Goal: Task Accomplishment & Management: Manage account settings

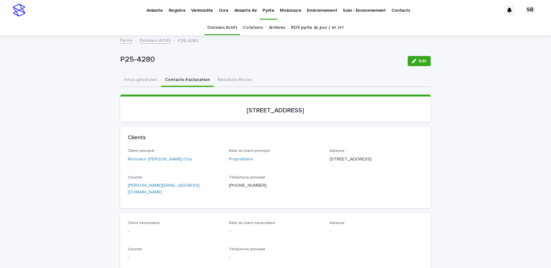
click at [151, 9] on p "Amiante" at bounding box center [154, 6] width 16 height 13
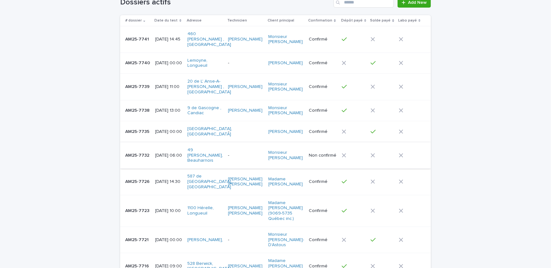
scroll to position [57, 0]
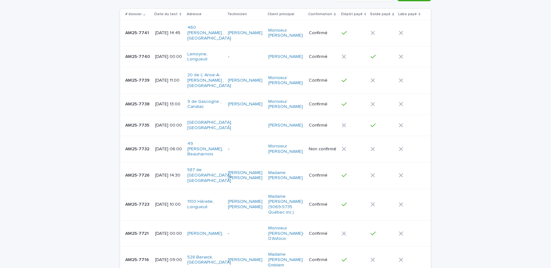
click at [133, 120] on div "AM25-7735 AM25-7735" at bounding box center [137, 125] width 25 height 10
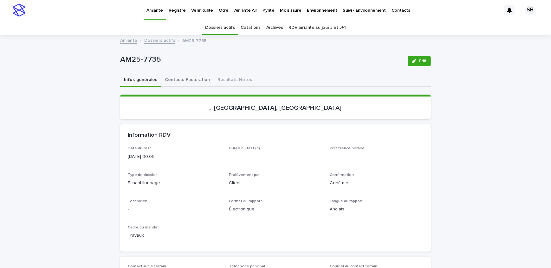
click at [196, 80] on button "Contacts-Facturation" at bounding box center [187, 80] width 53 height 13
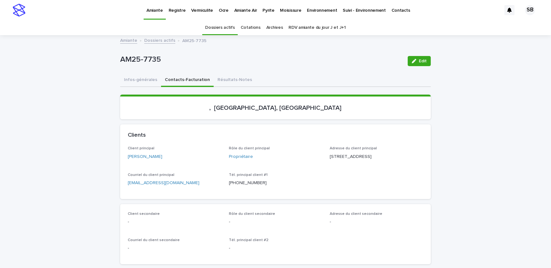
click at [228, 82] on button "Résultats-Notes" at bounding box center [235, 80] width 42 height 13
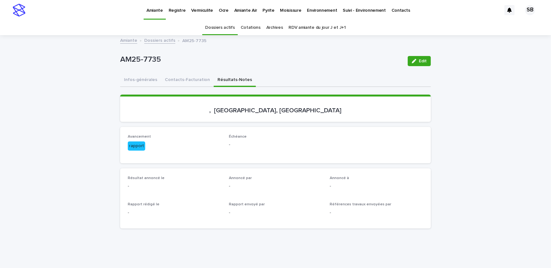
click at [410, 57] on button "Edit" at bounding box center [418, 61] width 23 height 10
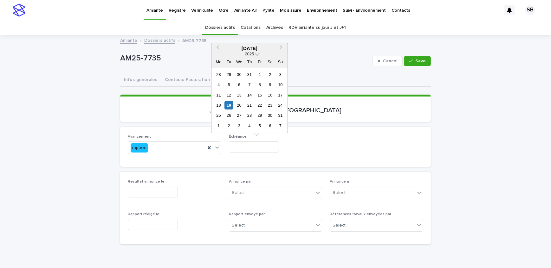
click at [262, 147] on input "text" at bounding box center [254, 147] width 50 height 11
click at [139, 82] on button "Infos-générales" at bounding box center [140, 80] width 41 height 13
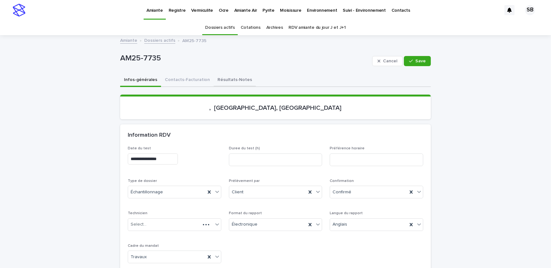
click at [220, 80] on button "Résultats-Notes" at bounding box center [235, 80] width 42 height 13
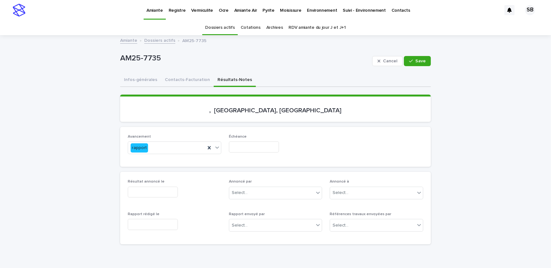
click at [241, 148] on input "text" at bounding box center [254, 147] width 50 height 11
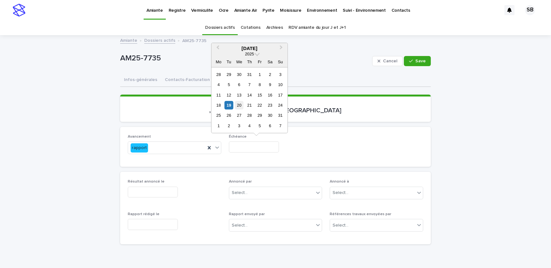
click at [238, 107] on div "20" at bounding box center [239, 105] width 9 height 9
type input "**********"
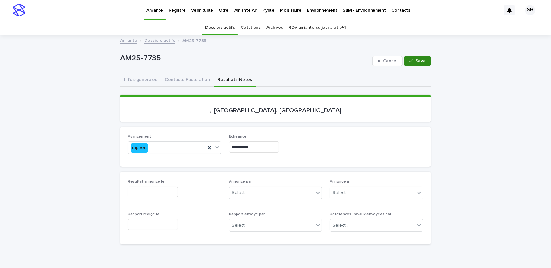
click at [425, 62] on button "Save" at bounding box center [417, 61] width 27 height 10
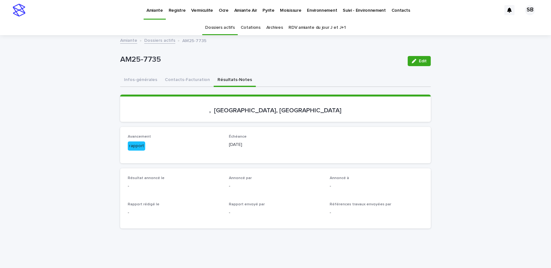
click at [161, 41] on link "Dossiers actifs" at bounding box center [159, 39] width 31 height 7
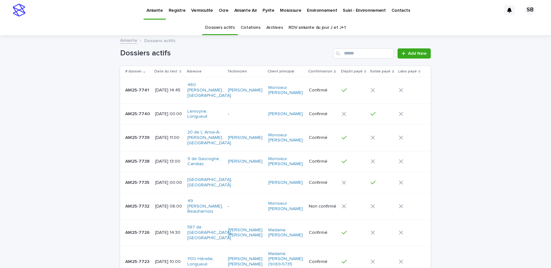
click at [199, 10] on p "Vermiculite" at bounding box center [202, 6] width 22 height 13
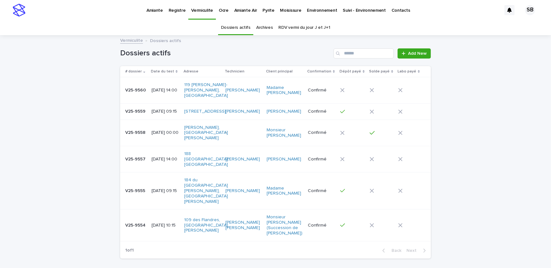
click at [126, 222] on p "V25-9554" at bounding box center [136, 225] width 22 height 7
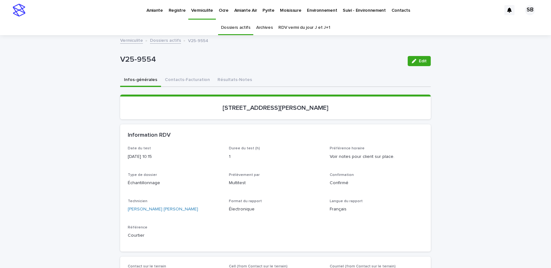
click at [264, 14] on link "Pyrite" at bounding box center [268, 10] width 17 height 20
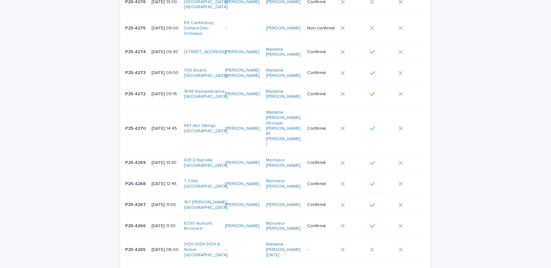
scroll to position [317, 0]
click at [132, 179] on p "P25-4268" at bounding box center [136, 182] width 22 height 7
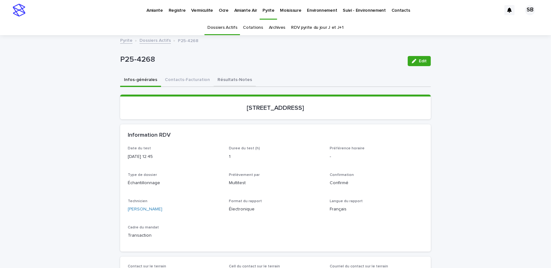
click at [226, 81] on button "Résultats-Notes" at bounding box center [235, 80] width 42 height 13
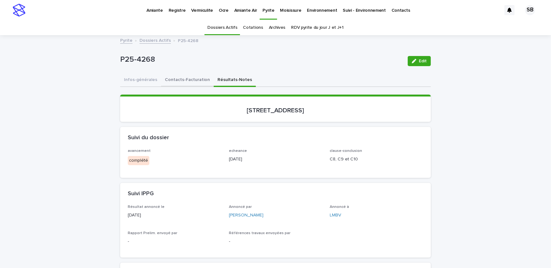
click at [181, 77] on button "Contacts-Facturation" at bounding box center [187, 80] width 53 height 13
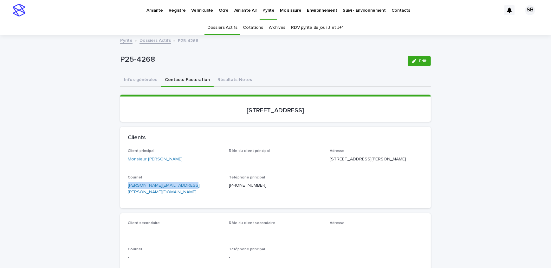
drag, startPoint x: 99, startPoint y: 201, endPoint x: 96, endPoint y: 200, distance: 3.3
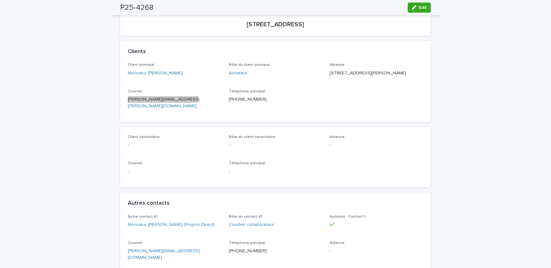
scroll to position [115, 0]
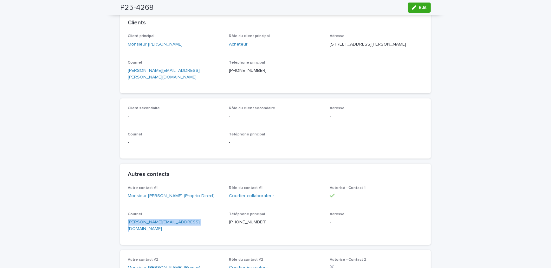
drag, startPoint x: 199, startPoint y: 225, endPoint x: 114, endPoint y: 230, distance: 84.4
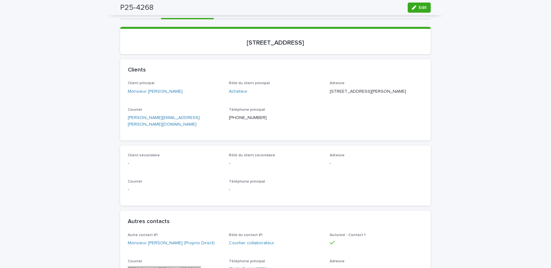
scroll to position [0, 0]
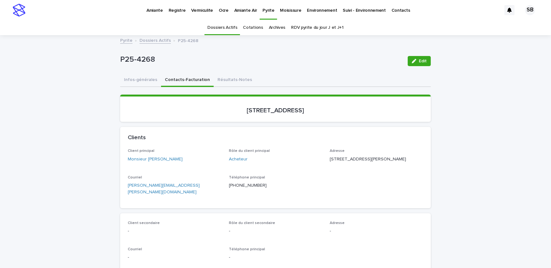
click at [215, 79] on button "Résultats-Notes" at bounding box center [235, 80] width 42 height 13
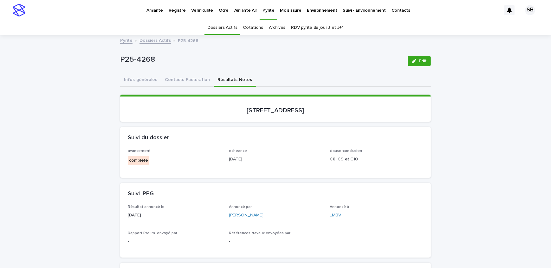
click at [420, 62] on span "Edit" at bounding box center [423, 61] width 8 height 4
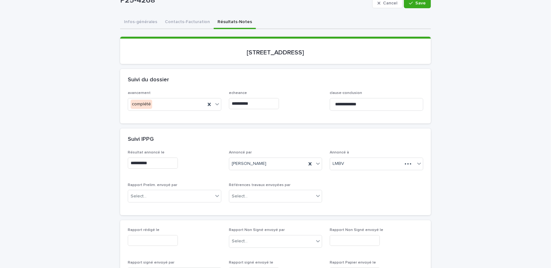
scroll to position [86, 0]
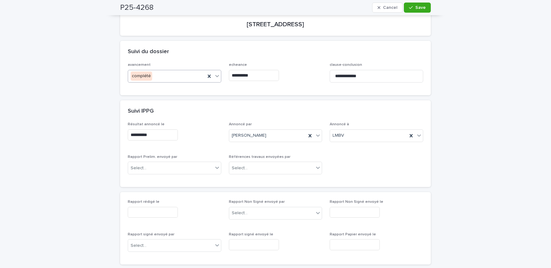
drag, startPoint x: 186, startPoint y: 76, endPoint x: 185, endPoint y: 79, distance: 3.7
click at [186, 76] on div "complété" at bounding box center [166, 76] width 77 height 10
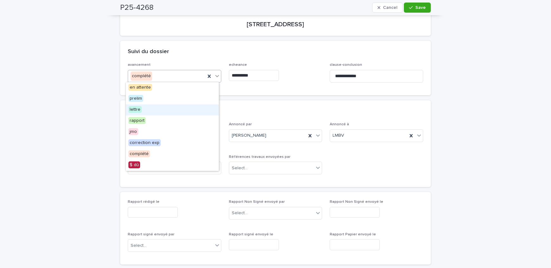
click at [170, 111] on div "lettre" at bounding box center [172, 110] width 93 height 11
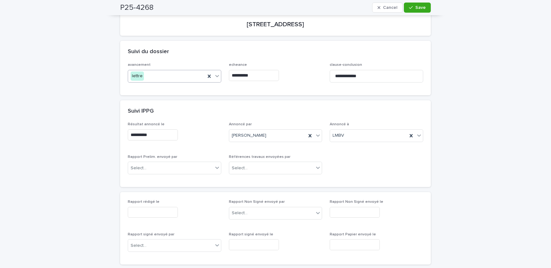
click at [262, 75] on input "**********" at bounding box center [254, 75] width 50 height 11
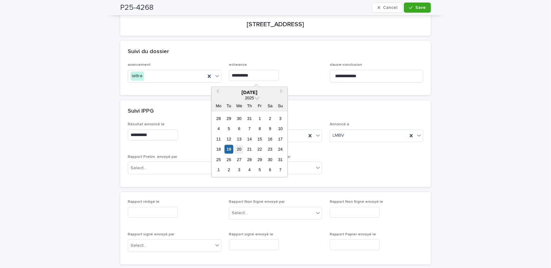
click at [237, 149] on div "20" at bounding box center [239, 149] width 9 height 9
click at [263, 76] on input "**********" at bounding box center [254, 75] width 50 height 11
click at [250, 148] on div "21" at bounding box center [249, 149] width 9 height 9
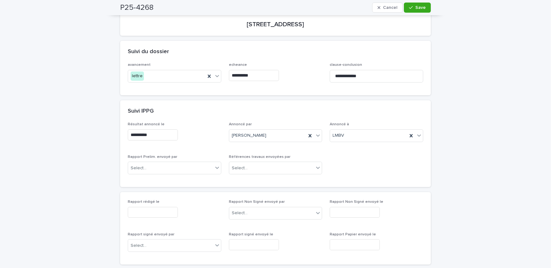
type input "**********"
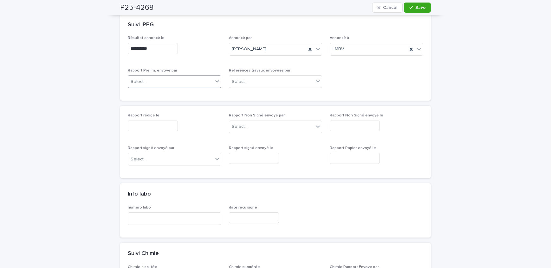
drag, startPoint x: 162, startPoint y: 83, endPoint x: 160, endPoint y: 87, distance: 4.6
click at [162, 83] on div "Select..." at bounding box center [170, 82] width 85 height 10
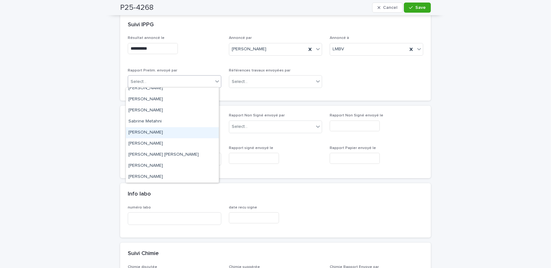
click at [162, 132] on div "[PERSON_NAME]" at bounding box center [172, 132] width 93 height 11
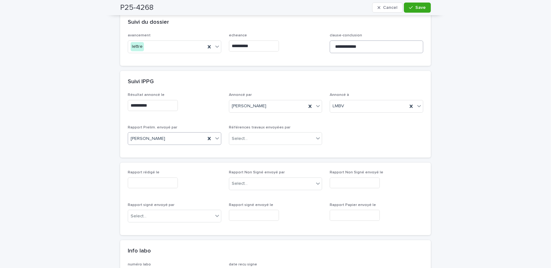
scroll to position [115, 0]
click at [415, 6] on span "Save" at bounding box center [420, 7] width 10 height 4
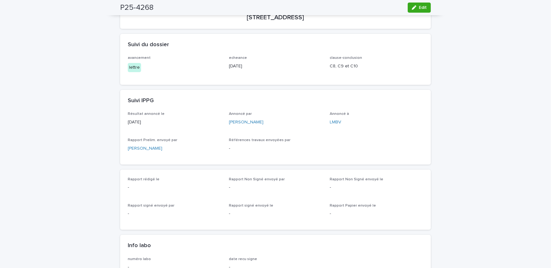
scroll to position [0, 0]
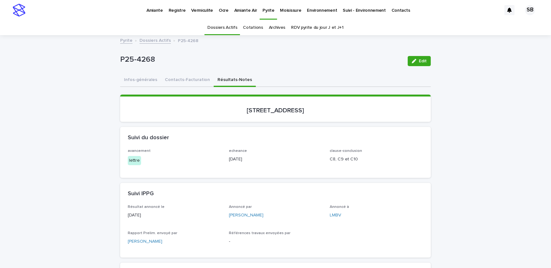
click at [151, 40] on link "Dossiers Actifs" at bounding box center [154, 39] width 31 height 7
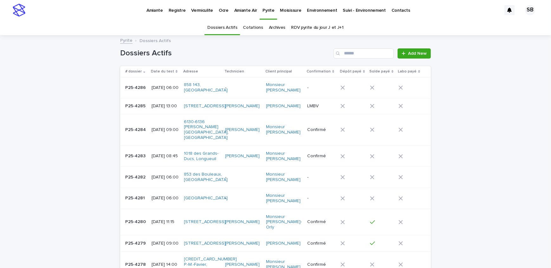
scroll to position [20, 0]
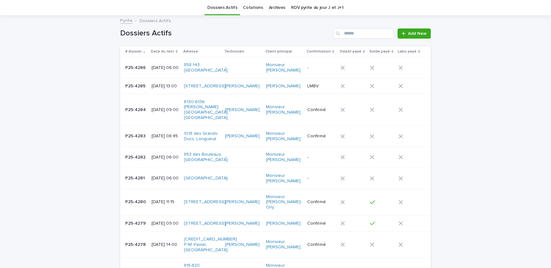
drag, startPoint x: 66, startPoint y: 91, endPoint x: 67, endPoint y: 95, distance: 3.8
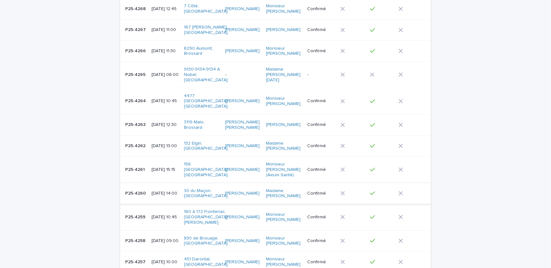
scroll to position [432, 0]
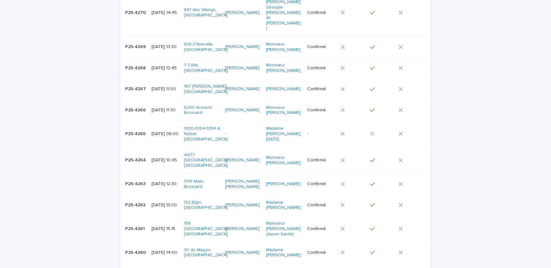
click at [140, 64] on p "P25-4268" at bounding box center [136, 67] width 22 height 7
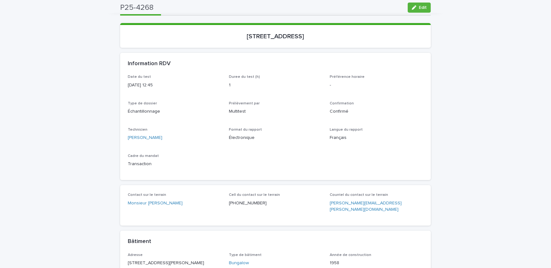
scroll to position [20, 0]
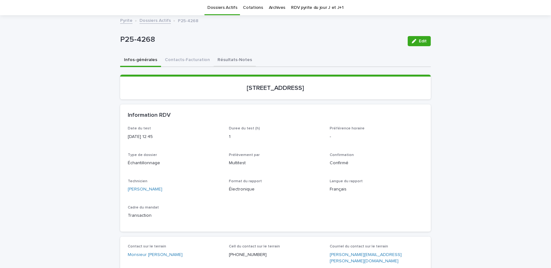
click at [215, 61] on button "Résultats-Notes" at bounding box center [235, 60] width 42 height 13
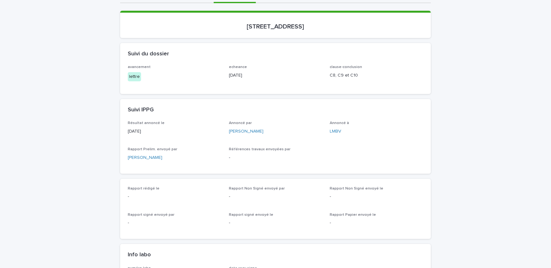
scroll to position [164, 0]
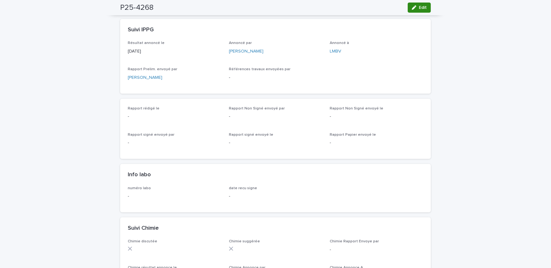
click at [425, 10] on button "Edit" at bounding box center [418, 8] width 23 height 10
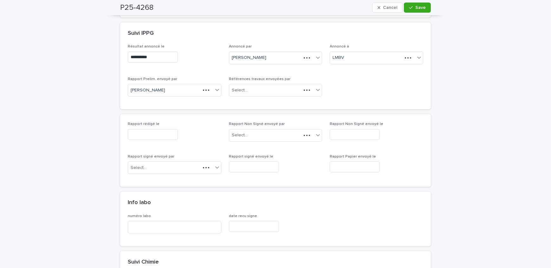
scroll to position [188, 0]
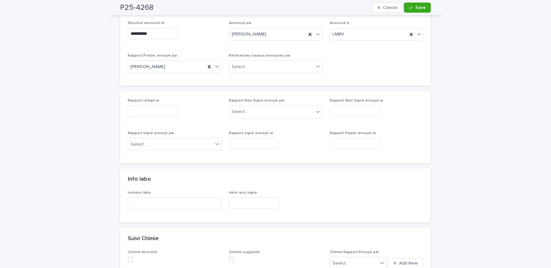
click at [151, 111] on input "text" at bounding box center [153, 111] width 50 height 11
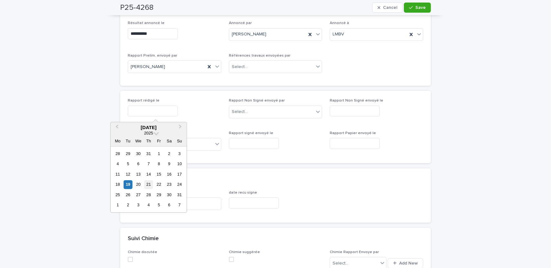
click at [149, 183] on div "21" at bounding box center [148, 185] width 9 height 9
type input "**********"
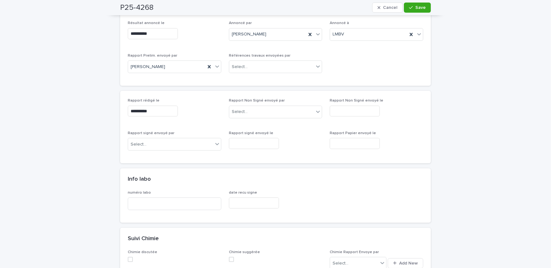
drag, startPoint x: 409, startPoint y: 5, endPoint x: 339, endPoint y: 16, distance: 70.8
click at [410, 5] on icon "button" at bounding box center [411, 7] width 4 height 4
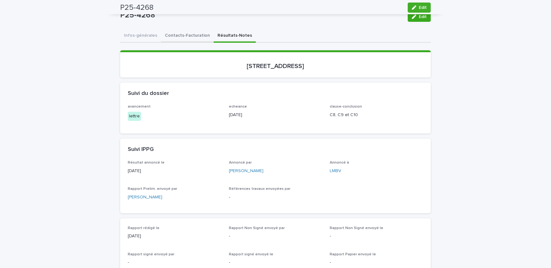
scroll to position [0, 0]
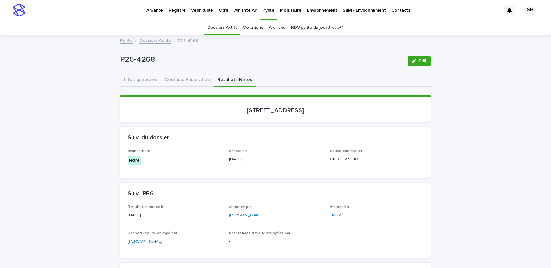
click at [187, 79] on button "Contacts-Facturation" at bounding box center [187, 80] width 53 height 13
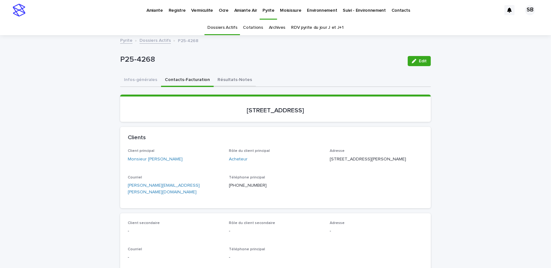
click at [230, 80] on button "Résultats-Notes" at bounding box center [235, 80] width 42 height 13
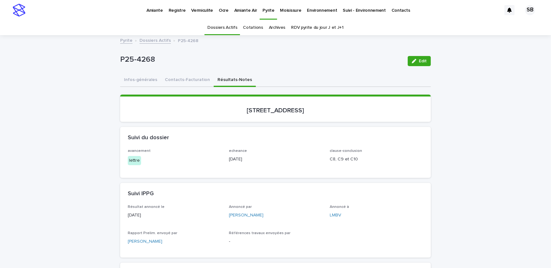
click at [155, 35] on div "Pyrite Dossiers Actifs P25-4268" at bounding box center [275, 35] width 551 height 1
click at [150, 44] on div "Pyrite Dossiers Actifs P25-4268" at bounding box center [275, 40] width 317 height 9
click at [150, 41] on link "Dossiers Actifs" at bounding box center [154, 39] width 31 height 7
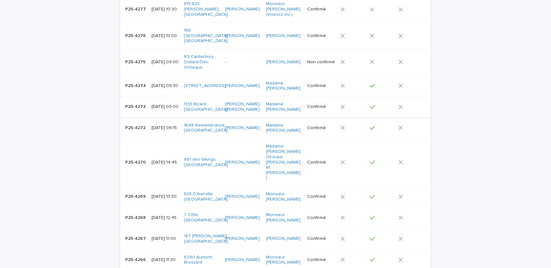
scroll to position [250, 0]
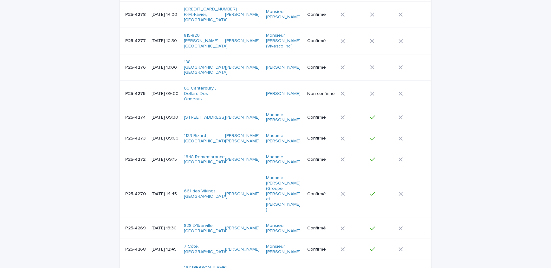
click at [142, 114] on p "P25-4274" at bounding box center [136, 117] width 22 height 7
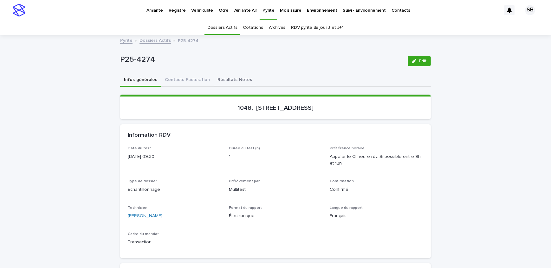
drag, startPoint x: 219, startPoint y: 77, endPoint x: 375, endPoint y: 76, distance: 156.5
click at [219, 77] on button "Résultats-Notes" at bounding box center [235, 80] width 42 height 13
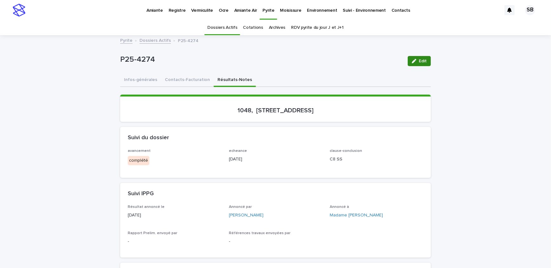
click at [414, 61] on div "button" at bounding box center [415, 61] width 7 height 4
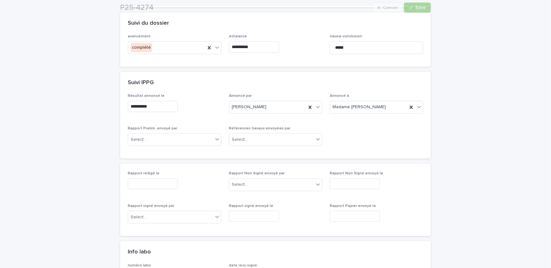
scroll to position [115, 0]
click at [160, 183] on input "text" at bounding box center [153, 183] width 50 height 11
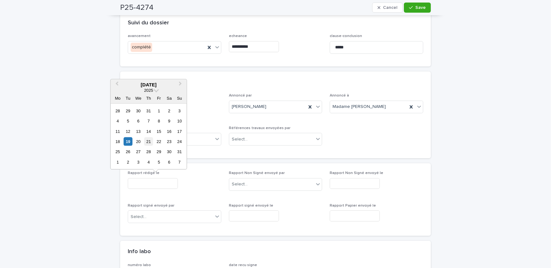
click at [146, 142] on div "21" at bounding box center [148, 142] width 9 height 9
type input "**********"
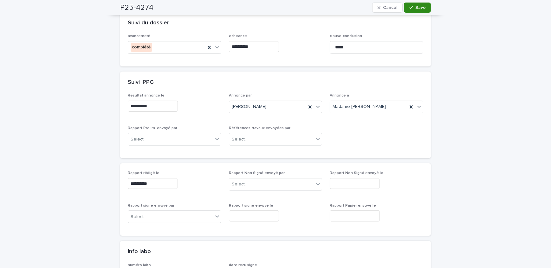
click at [412, 7] on div "button" at bounding box center [412, 7] width 6 height 4
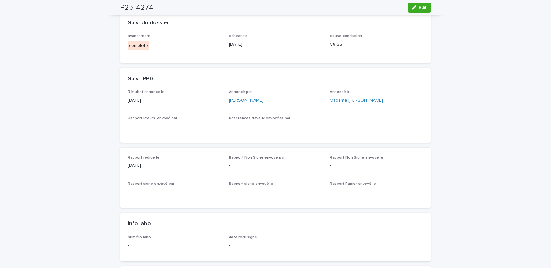
scroll to position [0, 0]
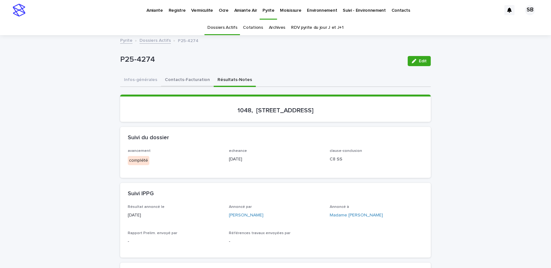
click at [174, 75] on button "Contacts-Facturation" at bounding box center [187, 80] width 53 height 13
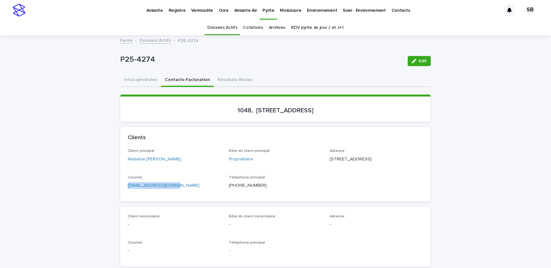
drag, startPoint x: 182, startPoint y: 194, endPoint x: 111, endPoint y: 200, distance: 70.9
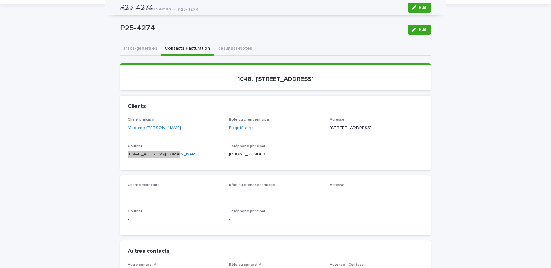
scroll to position [29, 0]
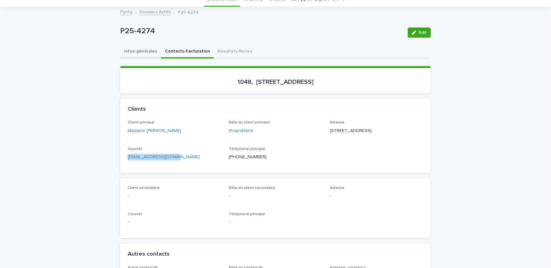
drag, startPoint x: 147, startPoint y: 52, endPoint x: 184, endPoint y: 54, distance: 37.4
click at [147, 52] on button "Infos-générales" at bounding box center [140, 51] width 41 height 13
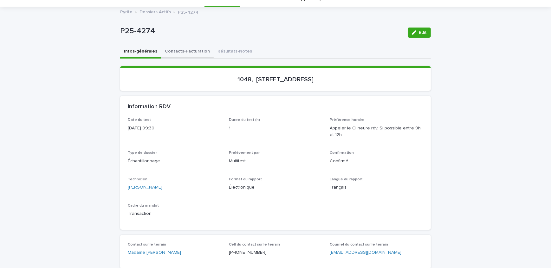
click at [184, 53] on button "Contacts-Facturation" at bounding box center [187, 51] width 53 height 13
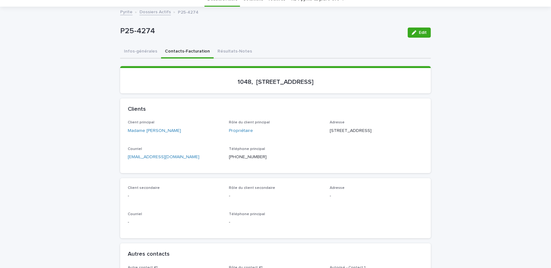
click at [235, 49] on button "Résultats-Notes" at bounding box center [235, 51] width 42 height 13
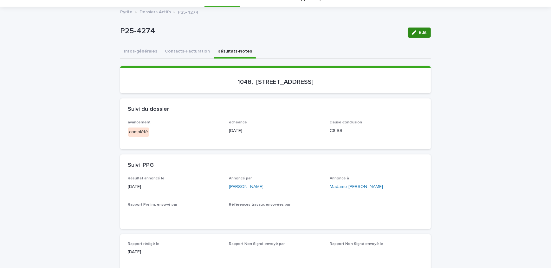
click at [419, 34] on span "Edit" at bounding box center [423, 32] width 8 height 4
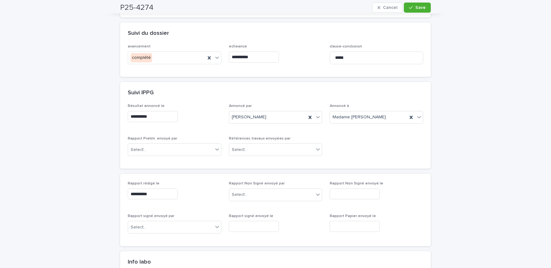
scroll to position [115, 0]
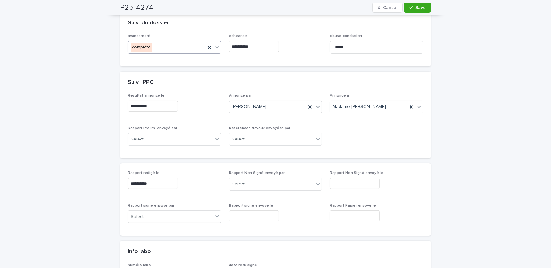
click at [165, 45] on div "complété" at bounding box center [166, 47] width 77 height 10
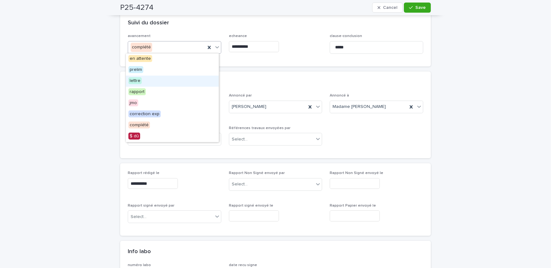
click at [159, 79] on div "lettre" at bounding box center [172, 81] width 93 height 11
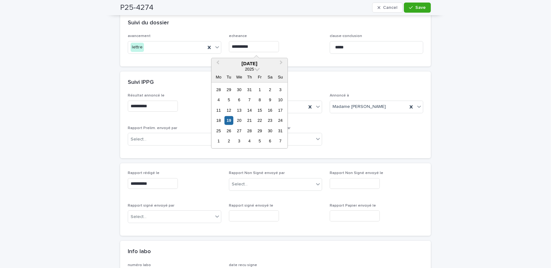
click at [263, 44] on input "**********" at bounding box center [254, 46] width 50 height 11
click at [251, 119] on div "21" at bounding box center [249, 120] width 9 height 9
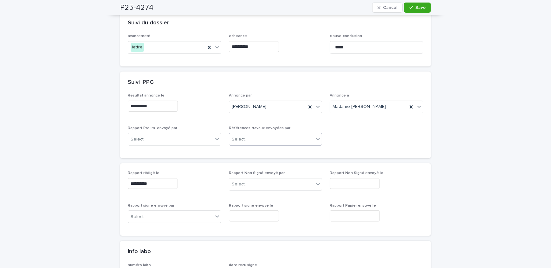
type input "**********"
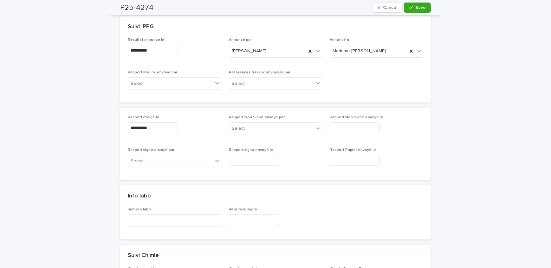
scroll to position [173, 0]
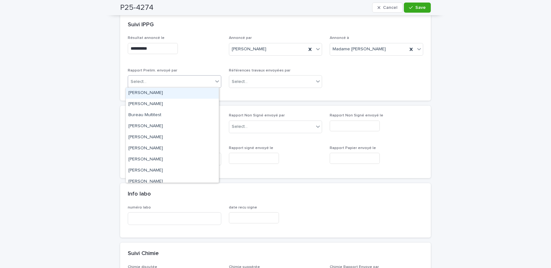
click at [160, 78] on div "Select..." at bounding box center [170, 82] width 85 height 10
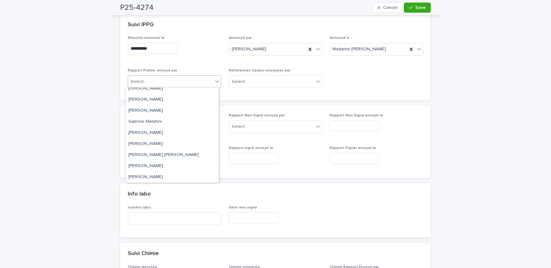
scroll to position [105, 0]
click at [166, 134] on div "[PERSON_NAME]" at bounding box center [172, 132] width 93 height 11
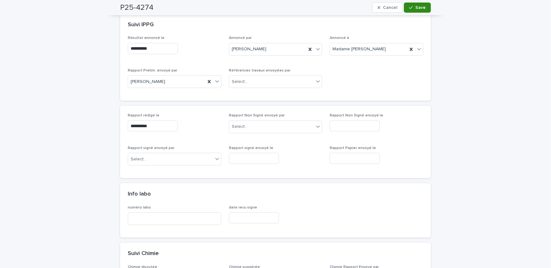
click at [422, 9] on span "Save" at bounding box center [420, 7] width 10 height 4
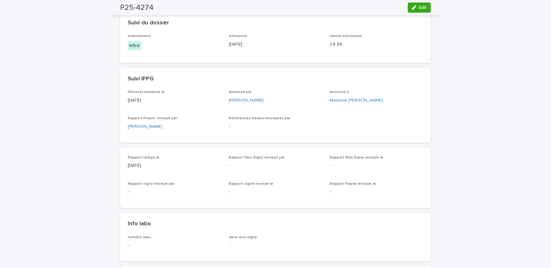
click at [93, 237] on div "Loading... Saving… Loading... Saving… P25-4274 Edit P25-4274 Edit Sorry, there …" at bounding box center [275, 271] width 551 height 701
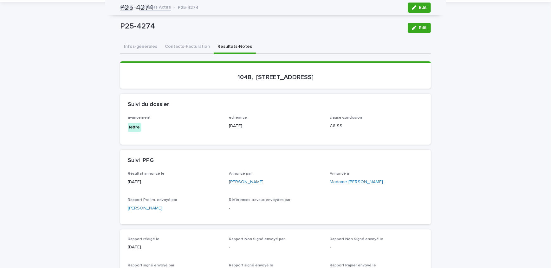
scroll to position [0, 0]
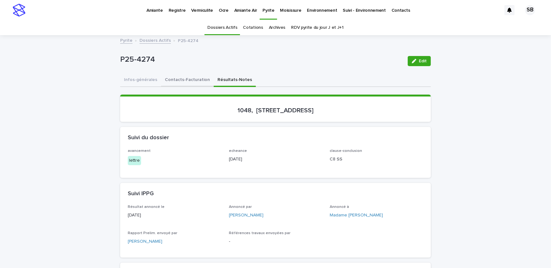
click at [182, 83] on button "Contacts-Facturation" at bounding box center [187, 80] width 53 height 13
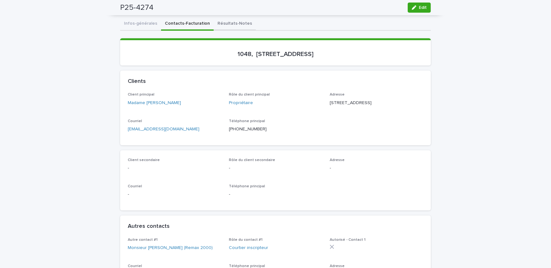
scroll to position [29, 0]
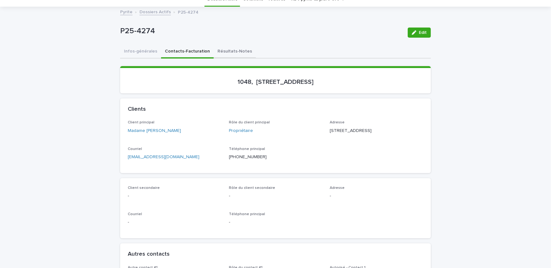
click at [228, 54] on button "Résultats-Notes" at bounding box center [235, 51] width 42 height 13
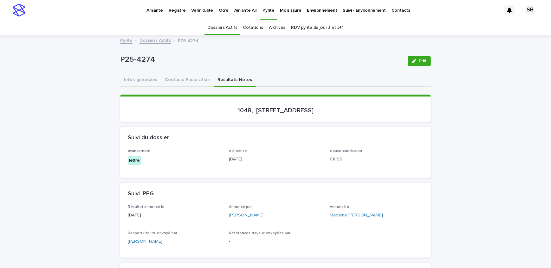
click at [161, 41] on link "Dossiers Actifs" at bounding box center [154, 39] width 31 height 7
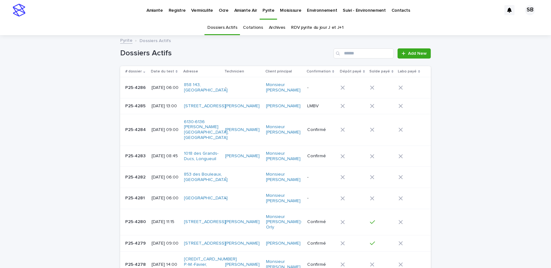
click at [209, 13] on link "Vermiculite" at bounding box center [202, 10] width 28 height 20
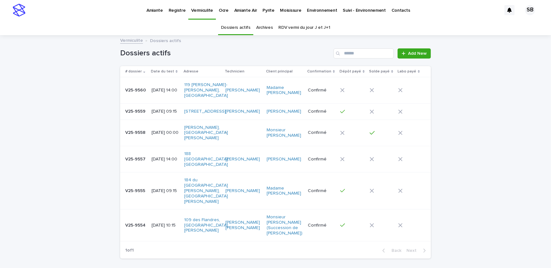
click at [67, 125] on div "Loading... Saving… Loading... Saving… Dossiers actifs Add New # dossier Date du…" at bounding box center [275, 166] width 551 height 260
click at [128, 222] on p "V25-9554" at bounding box center [136, 225] width 22 height 7
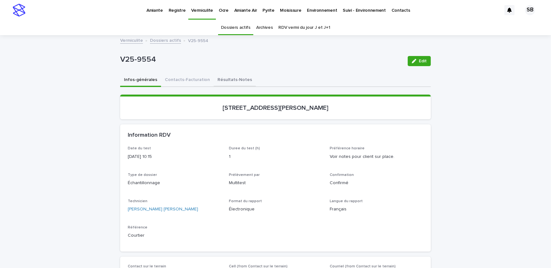
click at [222, 82] on button "Résultats-Notes" at bounding box center [235, 80] width 42 height 13
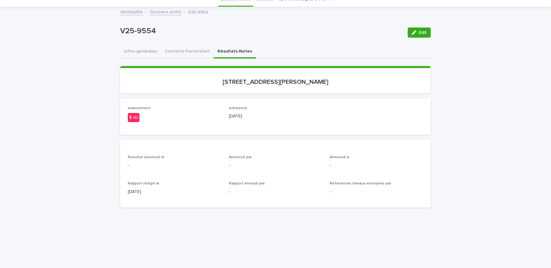
scroll to position [29, 0]
click at [195, 51] on button "Contacts-Facturation" at bounding box center [187, 51] width 53 height 13
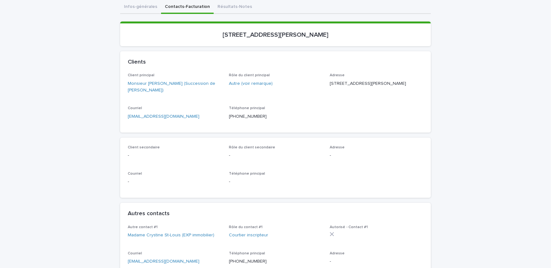
scroll to position [86, 0]
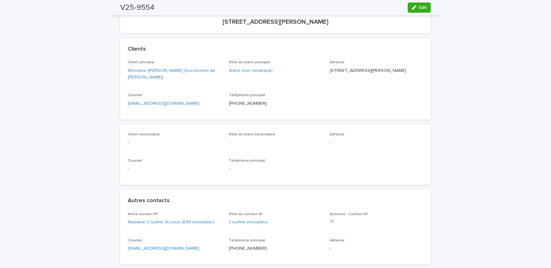
drag, startPoint x: 48, startPoint y: 110, endPoint x: 10, endPoint y: 134, distance: 44.7
drag, startPoint x: 163, startPoint y: 10, endPoint x: 115, endPoint y: 10, distance: 48.5
click at [115, 10] on div "V25-9554 Edit" at bounding box center [275, 7] width 341 height 15
copy h2 "V25-9554"
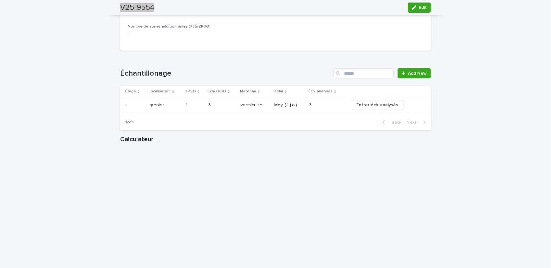
scroll to position [605, 0]
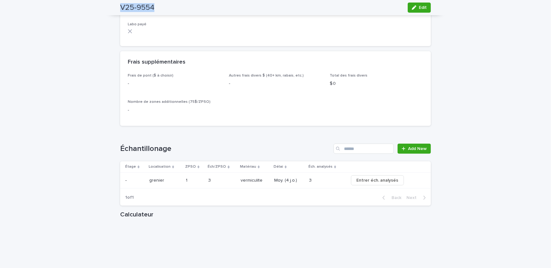
click at [408, 8] on button "Edit" at bounding box center [418, 8] width 23 height 10
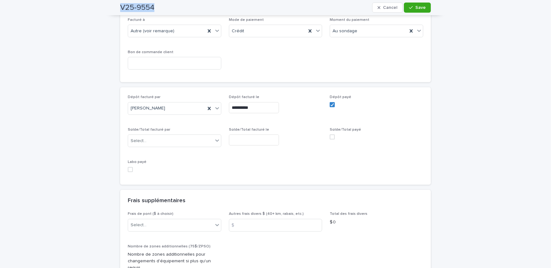
scroll to position [568, 0]
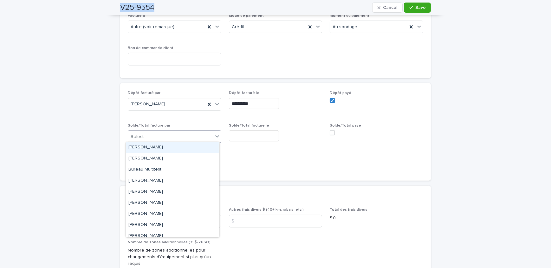
click at [158, 137] on div "Select..." at bounding box center [170, 137] width 85 height 10
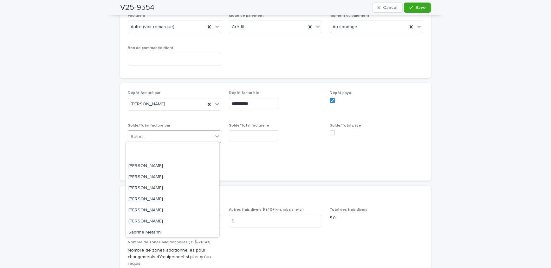
scroll to position [105, 0]
click at [167, 188] on div "[PERSON_NAME]" at bounding box center [172, 187] width 93 height 11
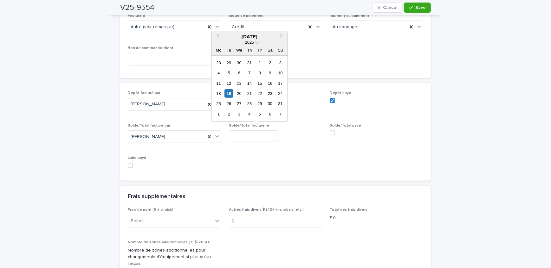
click at [239, 138] on input "text" at bounding box center [254, 136] width 50 height 11
click at [229, 90] on div "19" at bounding box center [228, 93] width 9 height 9
type input "**********"
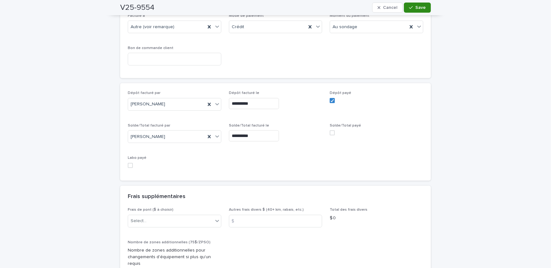
click at [425, 4] on button "Save" at bounding box center [417, 8] width 27 height 10
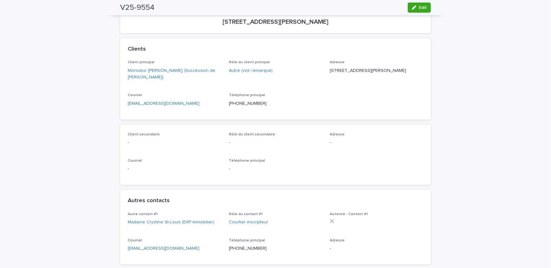
scroll to position [0, 0]
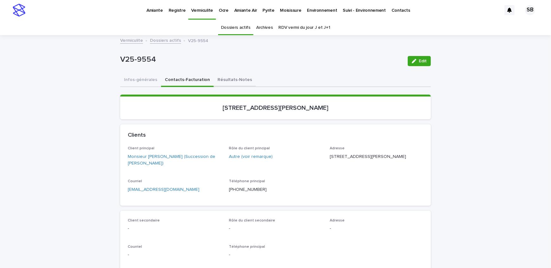
click at [237, 78] on button "Résultats-Notes" at bounding box center [235, 80] width 42 height 13
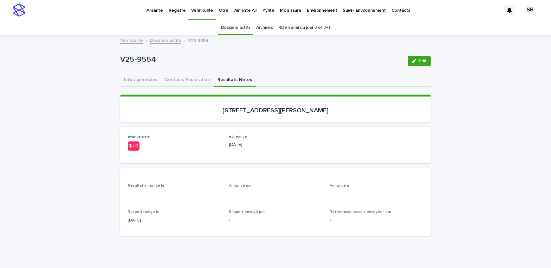
click at [200, 82] on button "Contacts-Facturation" at bounding box center [187, 80] width 53 height 13
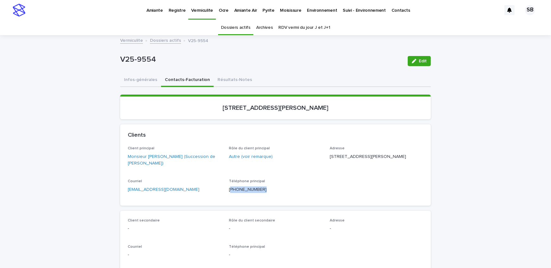
drag, startPoint x: 261, startPoint y: 194, endPoint x: 228, endPoint y: 191, distance: 32.8
click at [229, 191] on div "Téléphone principal [PHONE_NUMBER]" at bounding box center [275, 188] width 93 height 19
copy p "514) 887-0396"
click at [401, 126] on div "Clients" at bounding box center [275, 136] width 311 height 22
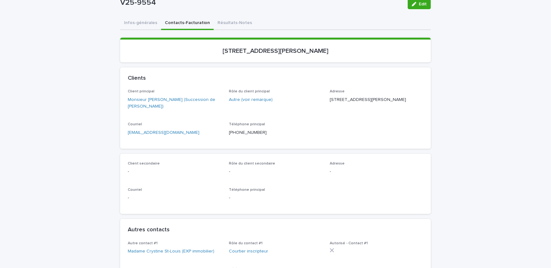
scroll to position [57, 0]
drag, startPoint x: 245, startPoint y: 134, endPoint x: 228, endPoint y: 134, distance: 16.8
click at [229, 134] on p "[PHONE_NUMBER]" at bounding box center [275, 132] width 93 height 7
copy p "514) 887-0396"
drag, startPoint x: 43, startPoint y: 58, endPoint x: 0, endPoint y: 93, distance: 55.2
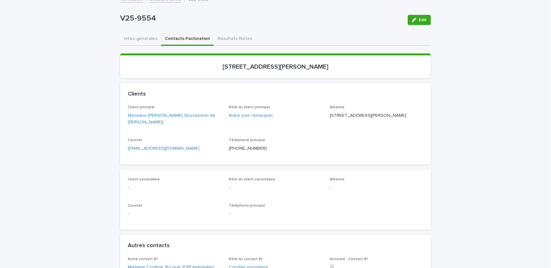
scroll to position [29, 0]
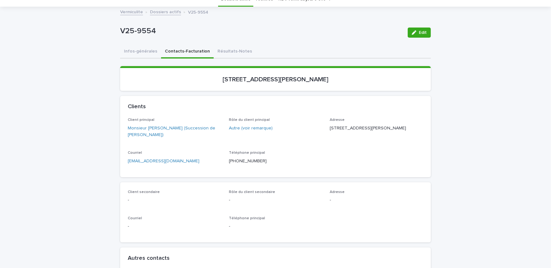
drag, startPoint x: 78, startPoint y: 93, endPoint x: 90, endPoint y: 94, distance: 11.5
click at [228, 55] on button "Résultats-Notes" at bounding box center [235, 51] width 42 height 13
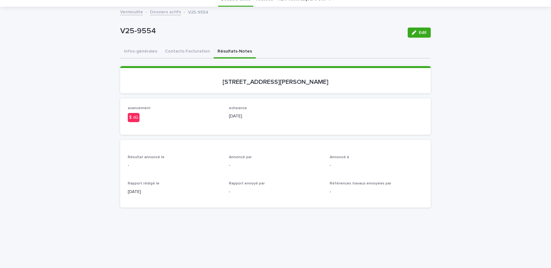
scroll to position [57, 0]
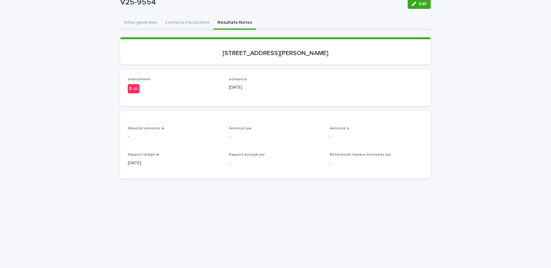
click at [420, 4] on span "Edit" at bounding box center [423, 4] width 8 height 4
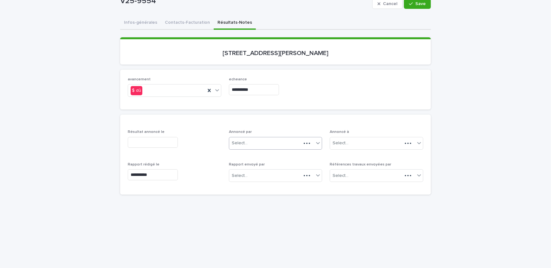
scroll to position [65, 0]
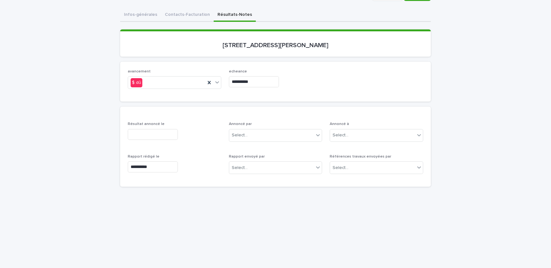
click at [173, 132] on input "text" at bounding box center [153, 134] width 50 height 11
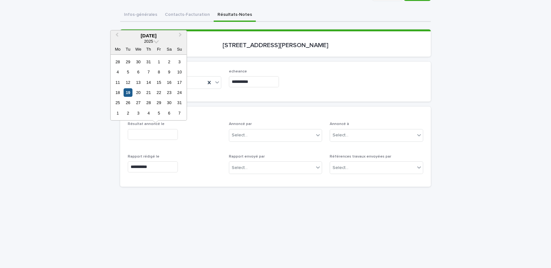
click at [129, 92] on div "19" at bounding box center [128, 92] width 9 height 9
type input "**********"
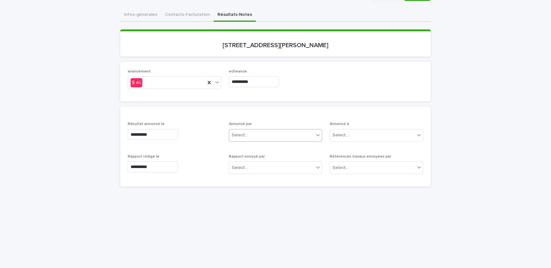
click at [264, 131] on div "Select..." at bounding box center [271, 135] width 85 height 10
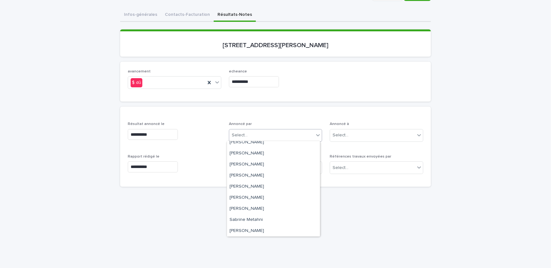
scroll to position [105, 0]
click at [261, 183] on div "[PERSON_NAME]" at bounding box center [273, 186] width 93 height 11
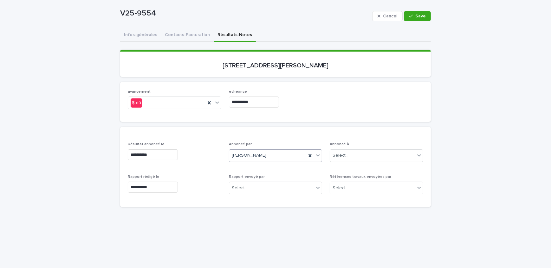
scroll to position [36, 0]
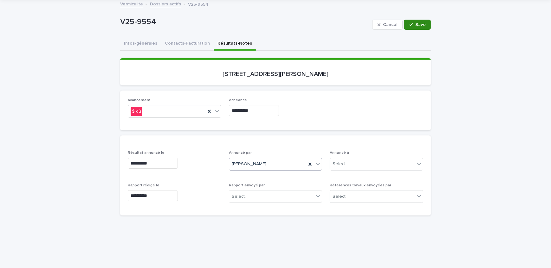
click at [418, 24] on span "Save" at bounding box center [420, 24] width 10 height 4
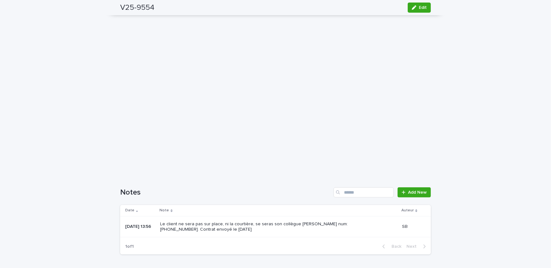
scroll to position [266, 0]
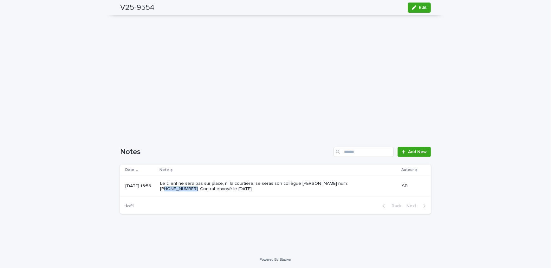
drag, startPoint x: 339, startPoint y: 182, endPoint x: 365, endPoint y: 182, distance: 26.3
click at [365, 182] on p "Le client ne sera pas sur place, ni la courtière, se seras son collègue [PERSON…" at bounding box center [265, 186] width 211 height 11
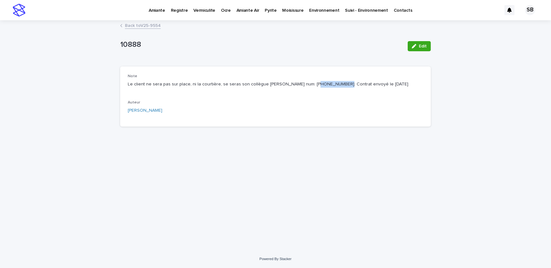
drag, startPoint x: 327, startPoint y: 83, endPoint x: 301, endPoint y: 81, distance: 26.1
click at [301, 81] on p "Le client ne sera pas sur place, ni la courtière, se seras son collègue [PERSON…" at bounding box center [275, 84] width 295 height 7
copy p "[PHONE_NUMBER]"
click at [68, 85] on div "Loading... Saving… Loading... Saving… 10888 Edit 10888 Edit Sorry, there was an…" at bounding box center [275, 135] width 551 height 229
click at [158, 23] on link "Back to V25-9554" at bounding box center [143, 25] width 36 height 7
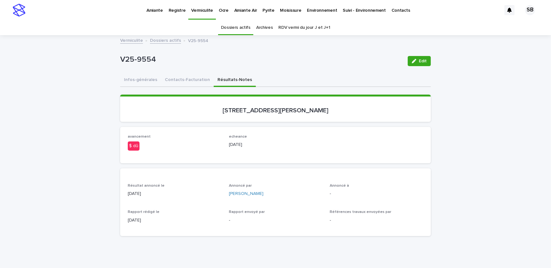
click at [419, 59] on span "Edit" at bounding box center [423, 61] width 8 height 4
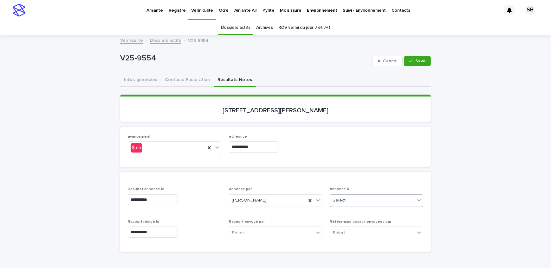
click at [345, 203] on div "Select..." at bounding box center [372, 201] width 85 height 10
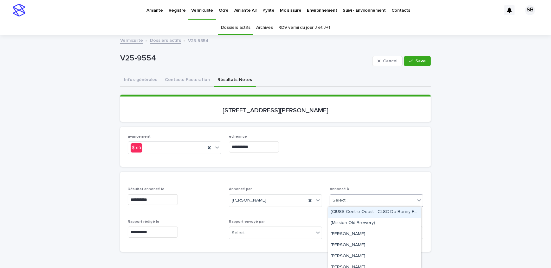
click at [390, 181] on div at bounding box center [275, 179] width 311 height 15
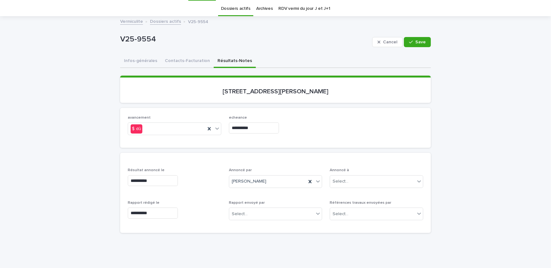
scroll to position [57, 0]
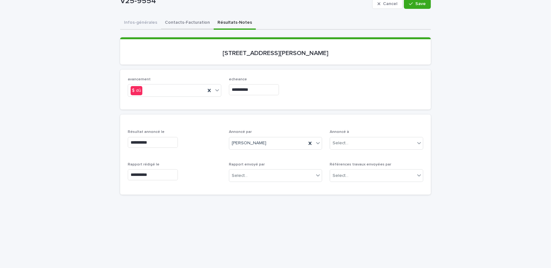
click at [176, 27] on div "**********" at bounding box center [275, 229] width 311 height 427
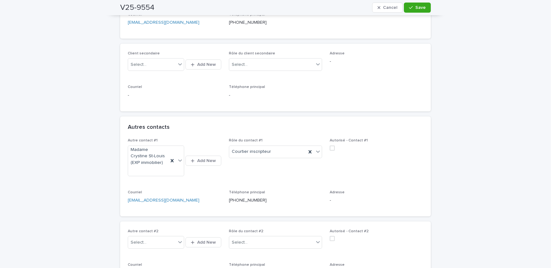
scroll to position [202, 0]
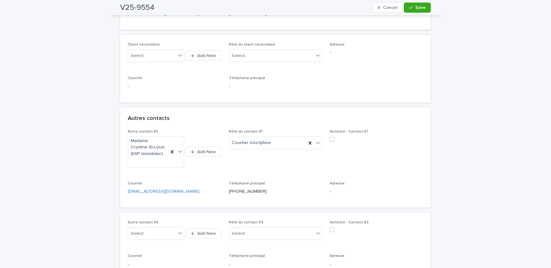
drag, startPoint x: 407, startPoint y: 8, endPoint x: 4, endPoint y: 81, distance: 410.2
click at [409, 8] on icon "button" at bounding box center [411, 7] width 4 height 4
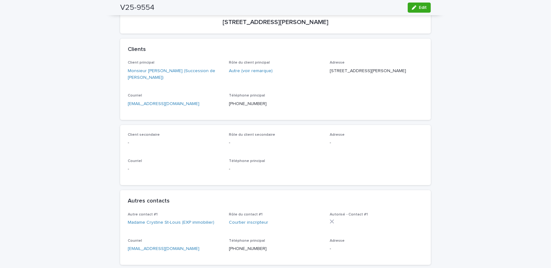
scroll to position [0, 0]
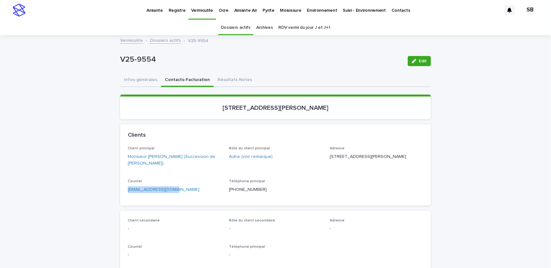
drag, startPoint x: 175, startPoint y: 188, endPoint x: 126, endPoint y: 190, distance: 49.2
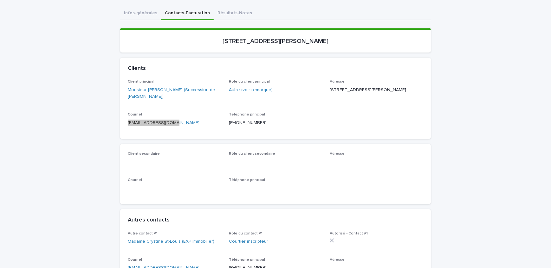
scroll to position [144, 0]
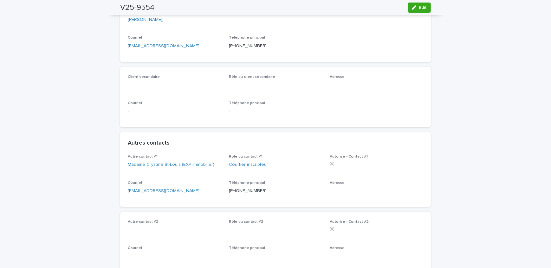
drag, startPoint x: 61, startPoint y: 94, endPoint x: 100, endPoint y: 94, distance: 38.3
click at [419, 7] on span "Edit" at bounding box center [423, 7] width 8 height 4
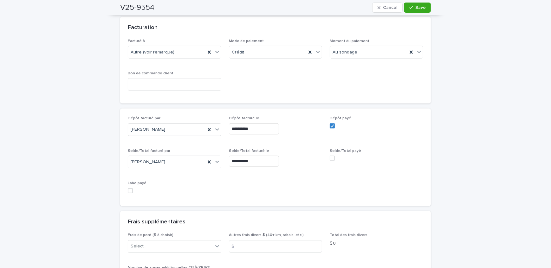
scroll to position [547, 0]
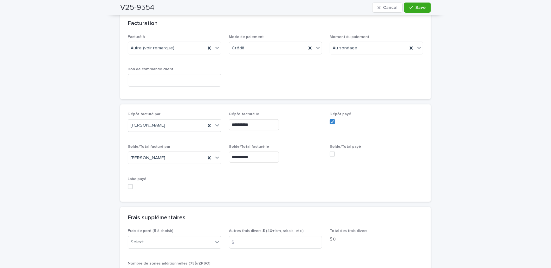
click at [330, 152] on span at bounding box center [332, 154] width 5 height 5
click at [423, 6] on span "Save" at bounding box center [420, 7] width 10 height 4
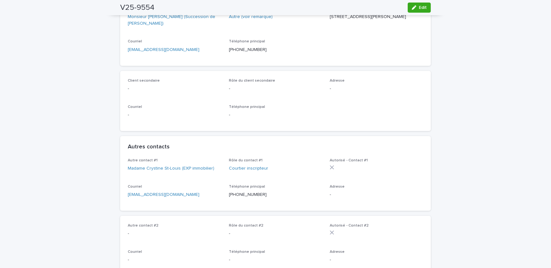
scroll to position [78, 0]
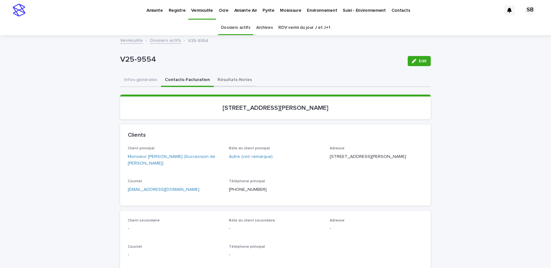
click at [228, 86] on button "Résultats-Notes" at bounding box center [235, 80] width 42 height 13
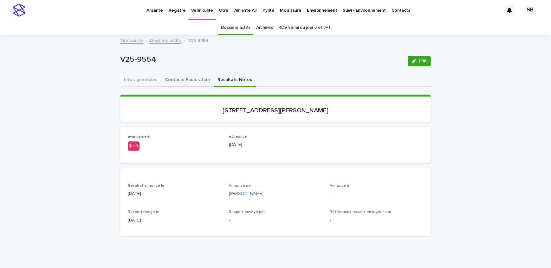
click at [184, 74] on button "Contacts-Facturation" at bounding box center [187, 80] width 53 height 13
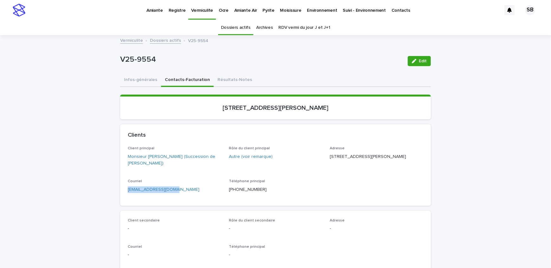
drag, startPoint x: 174, startPoint y: 192, endPoint x: 109, endPoint y: 193, distance: 65.0
click at [237, 75] on button "Résultats-Notes" at bounding box center [235, 80] width 42 height 13
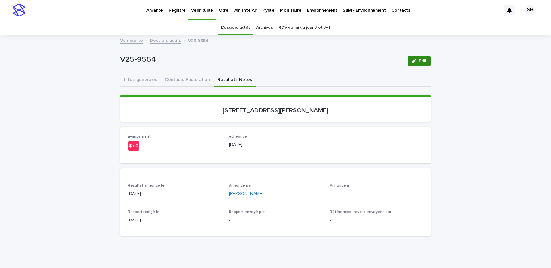
click at [421, 62] on span "Edit" at bounding box center [423, 61] width 8 height 4
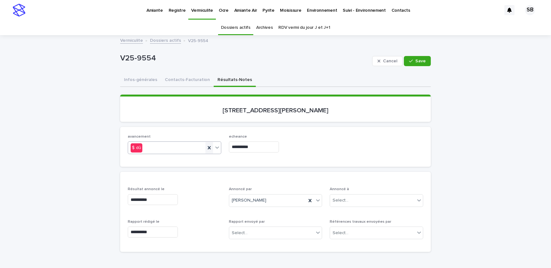
click at [208, 147] on icon at bounding box center [209, 148] width 6 height 6
drag, startPoint x: 263, startPoint y: 147, endPoint x: 198, endPoint y: 143, distance: 65.1
click at [198, 143] on div "**********" at bounding box center [275, 147] width 295 height 25
click at [329, 143] on div "avancement Select... echeance" at bounding box center [275, 147] width 295 height 25
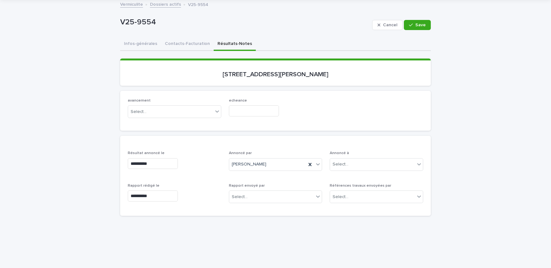
scroll to position [86, 0]
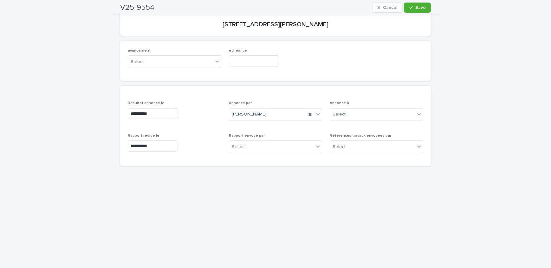
click at [260, 134] on p "Rapport envoyé par" at bounding box center [275, 136] width 93 height 4
click at [259, 143] on div "Select..." at bounding box center [271, 147] width 85 height 10
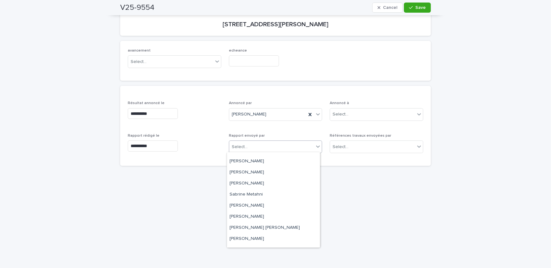
scroll to position [105, 0]
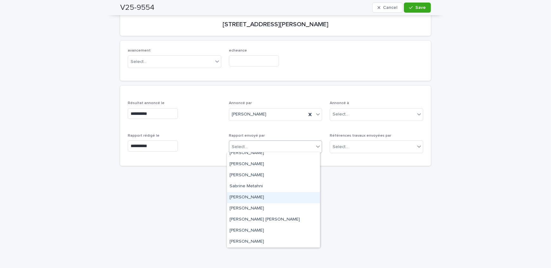
click at [270, 199] on div "[PERSON_NAME]" at bounding box center [273, 197] width 93 height 11
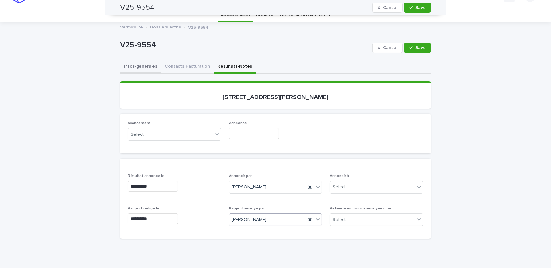
scroll to position [0, 0]
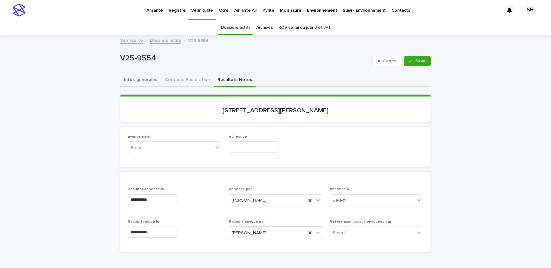
click at [148, 81] on button "Infos-générales" at bounding box center [140, 80] width 41 height 13
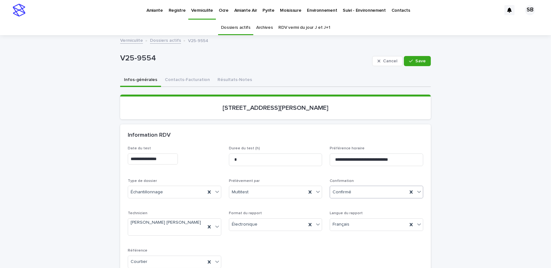
click at [377, 188] on div "Confirmé" at bounding box center [368, 192] width 77 height 10
click at [415, 59] on span "Save" at bounding box center [420, 61] width 10 height 4
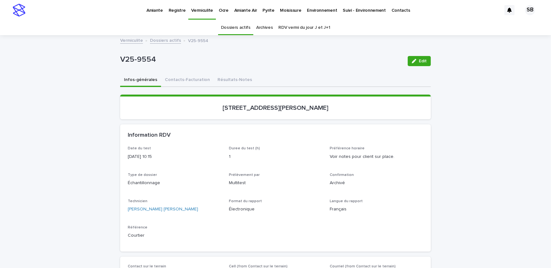
click at [160, 40] on link "Dossiers actifs" at bounding box center [165, 39] width 31 height 7
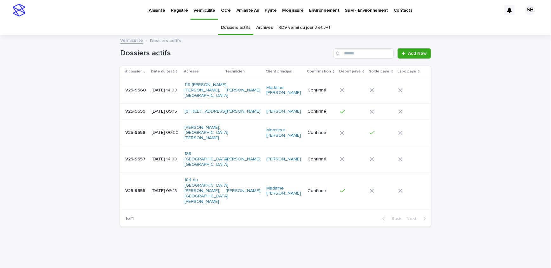
click at [63, 120] on div "Loading... Saving… Loading... Saving… Dossiers actifs Add New # dossier Date du…" at bounding box center [275, 150] width 551 height 228
click at [63, 63] on div "Loading... Saving… Loading... Saving… Dossiers actifs Add New # dossier Date du…" at bounding box center [275, 150] width 551 height 228
click at [222, 10] on p "Ocre" at bounding box center [226, 6] width 10 height 13
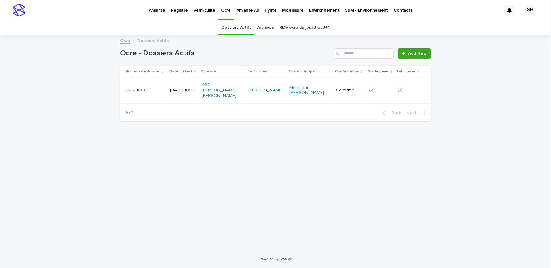
click at [149, 88] on p at bounding box center [145, 90] width 40 height 5
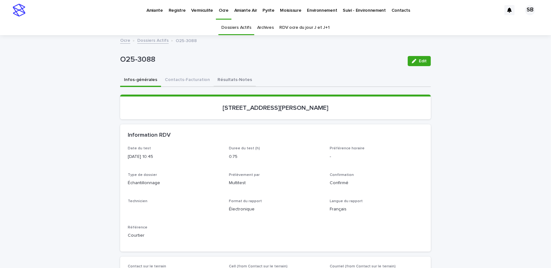
click at [237, 82] on button "Résultats-Notes" at bounding box center [235, 80] width 42 height 13
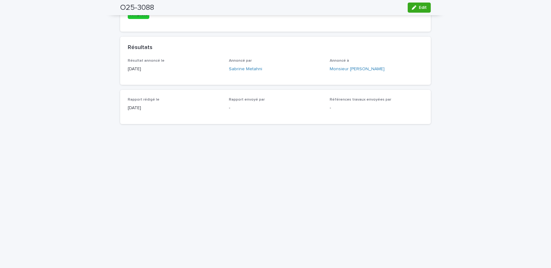
scroll to position [29, 0]
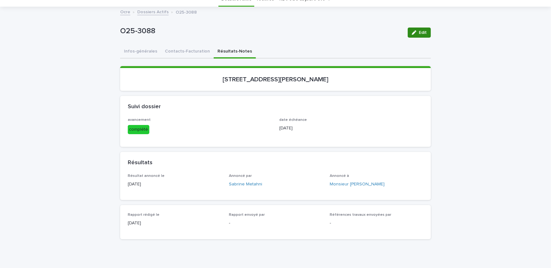
click at [422, 29] on button "Edit" at bounding box center [418, 33] width 23 height 10
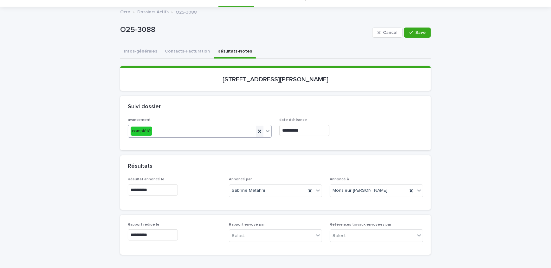
click at [258, 131] on icon at bounding box center [259, 131] width 3 height 3
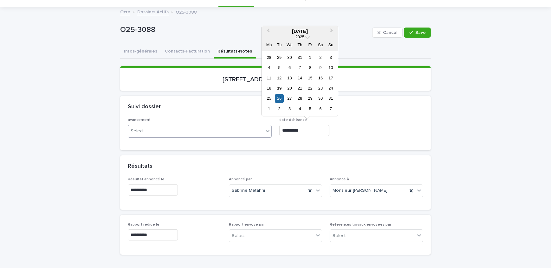
drag, startPoint x: 317, startPoint y: 131, endPoint x: 187, endPoint y: 138, distance: 129.8
click at [187, 138] on div "**********" at bounding box center [275, 130] width 295 height 25
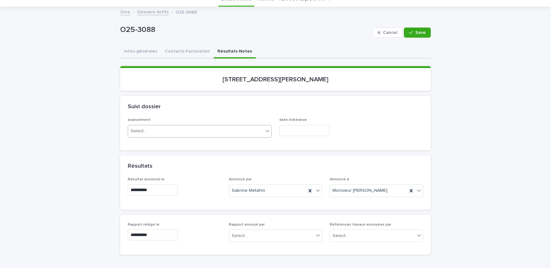
click at [363, 125] on div at bounding box center [351, 130] width 144 height 11
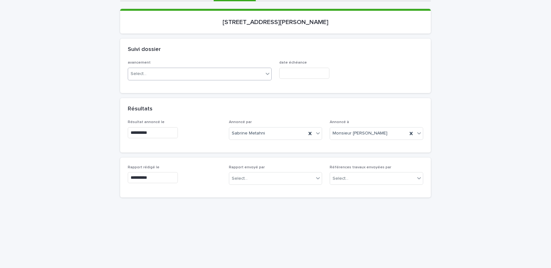
scroll to position [86, 0]
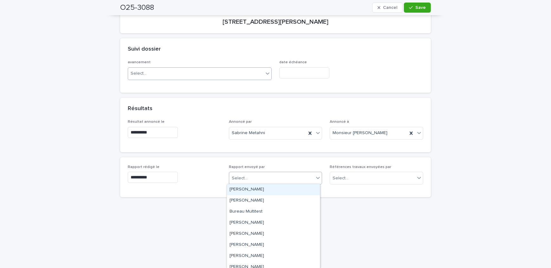
click at [270, 176] on div "Select..." at bounding box center [271, 178] width 85 height 10
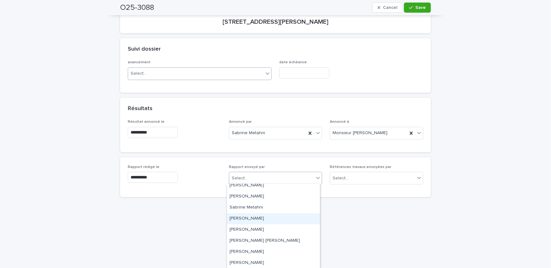
click at [267, 222] on div "[PERSON_NAME]" at bounding box center [273, 219] width 93 height 11
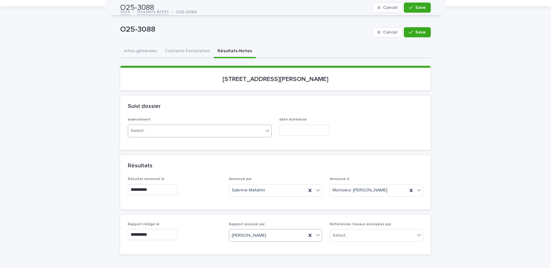
scroll to position [29, 0]
click at [134, 50] on button "Infos-générales" at bounding box center [140, 51] width 41 height 13
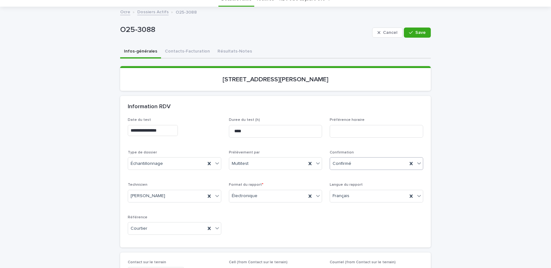
click at [378, 164] on div "Confirmé" at bounding box center [368, 164] width 77 height 10
click at [358, 254] on div "Archivé" at bounding box center [374, 252] width 93 height 11
click at [414, 29] on button "Save" at bounding box center [417, 33] width 27 height 10
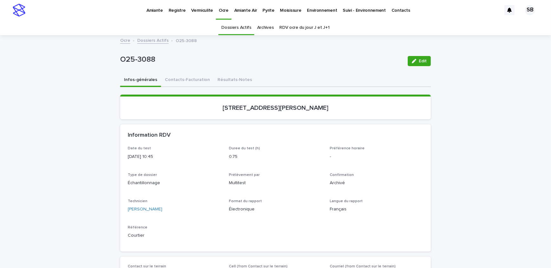
click at [146, 42] on link "Dossiers Actifs" at bounding box center [152, 39] width 31 height 7
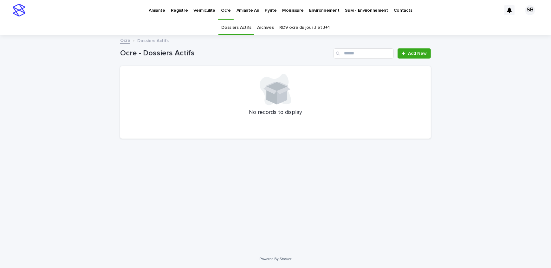
click at [88, 114] on div "Loading... Saving… Loading... Saving… Ocre - Dossiers Actifs Add New No records…" at bounding box center [275, 143] width 551 height 215
click at [266, 7] on p "Pyrite" at bounding box center [271, 6] width 12 height 13
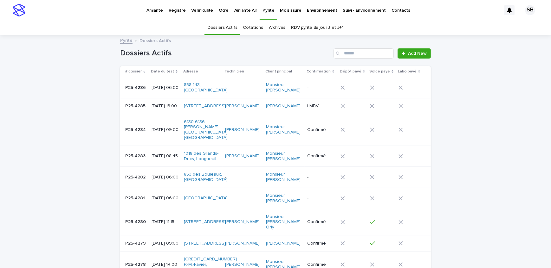
click at [197, 9] on p "Vermiculite" at bounding box center [202, 6] width 22 height 13
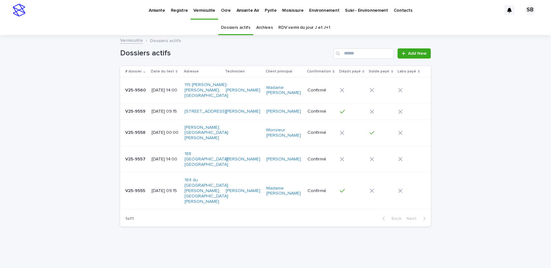
click at [151, 8] on p "Amiante" at bounding box center [157, 6] width 16 height 13
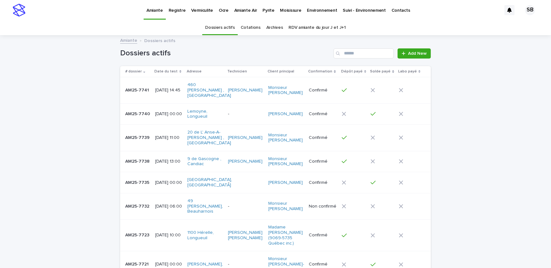
click at [194, 10] on p "Vermiculite" at bounding box center [202, 6] width 22 height 13
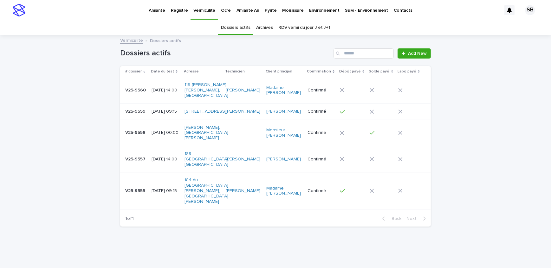
click at [61, 123] on div "Loading... Saving… Loading... Saving… Dossiers actifs Add New # dossier Date du…" at bounding box center [275, 150] width 551 height 228
click at [151, 16] on link "Amiante" at bounding box center [157, 10] width 22 height 20
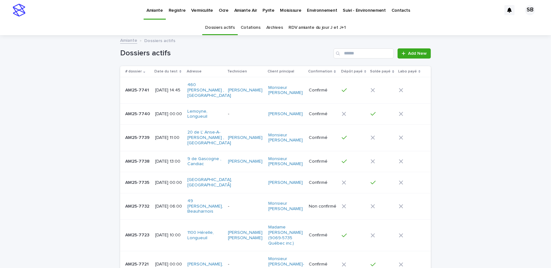
click at [71, 87] on div "Loading... Saving… Loading... Saving… Dossiers actifs Add New # dossier Date du…" at bounding box center [275, 221] width 551 height 370
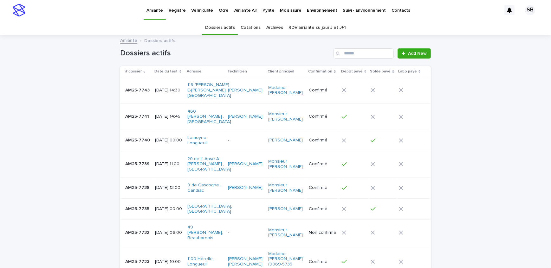
click at [139, 87] on p "AM25-7743" at bounding box center [138, 90] width 26 height 7
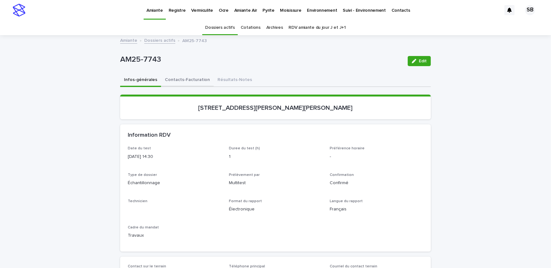
click at [186, 82] on button "Contacts-Facturation" at bounding box center [187, 80] width 53 height 13
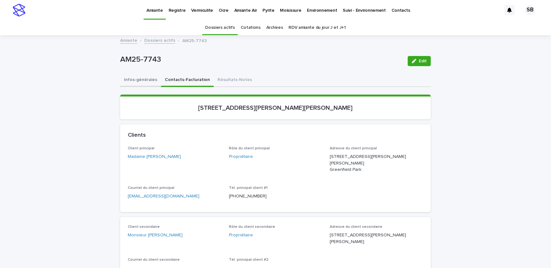
drag, startPoint x: 131, startPoint y: 78, endPoint x: 123, endPoint y: 77, distance: 7.3
click at [131, 78] on button "Infos-générales" at bounding box center [140, 80] width 41 height 13
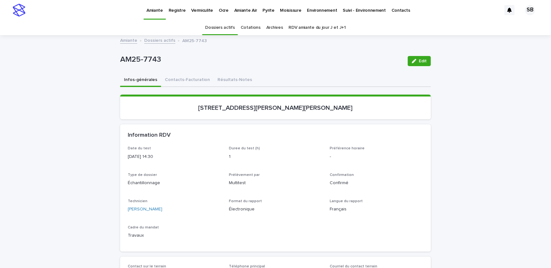
click at [147, 41] on link "Dossiers actifs" at bounding box center [159, 39] width 31 height 7
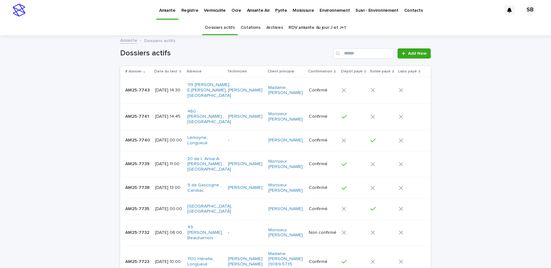
scroll to position [20, 0]
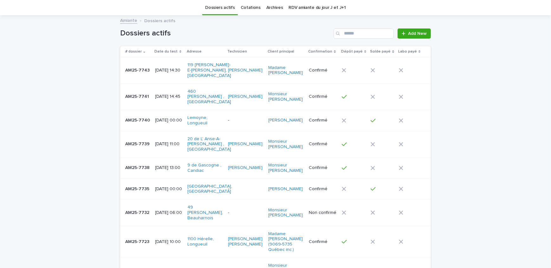
click at [145, 67] on p "AM25-7743" at bounding box center [138, 70] width 26 height 7
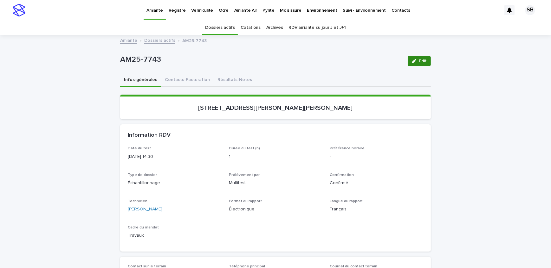
click at [419, 61] on span "Edit" at bounding box center [423, 61] width 8 height 4
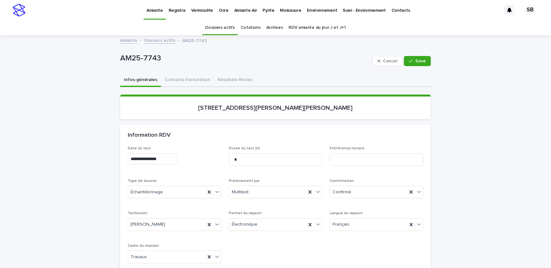
click at [178, 160] on input "**********" at bounding box center [153, 159] width 50 height 11
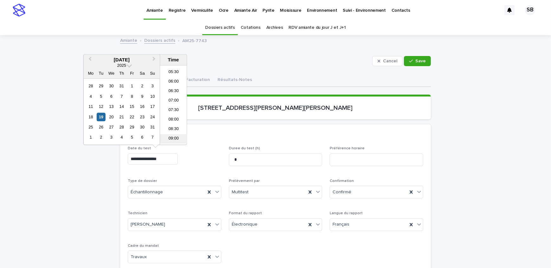
scroll to position [97, 0]
click at [177, 88] on li "06:00" at bounding box center [173, 88] width 27 height 10
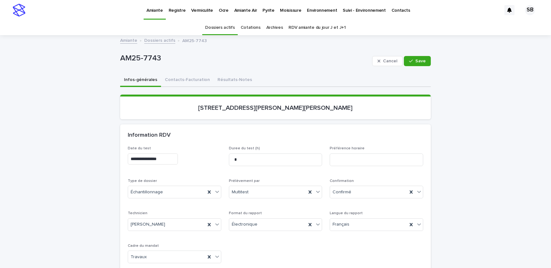
type input "**********"
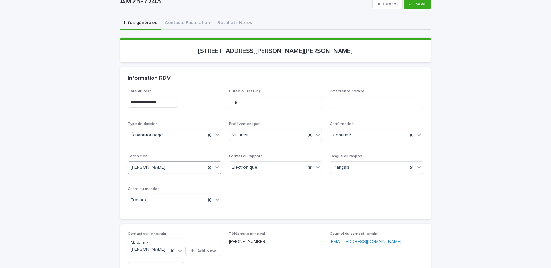
scroll to position [57, 0]
click at [208, 164] on icon at bounding box center [209, 167] width 6 height 6
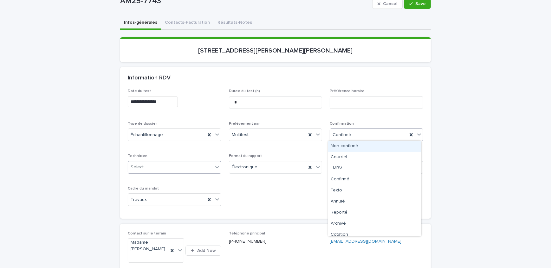
click at [379, 132] on div "Confirmé" at bounding box center [368, 135] width 77 height 10
click at [359, 147] on div "Non confirmé" at bounding box center [374, 146] width 93 height 11
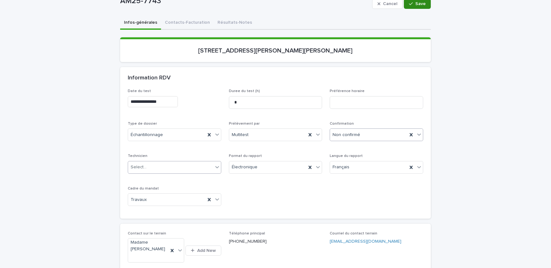
click at [412, 3] on div "button" at bounding box center [412, 4] width 6 height 4
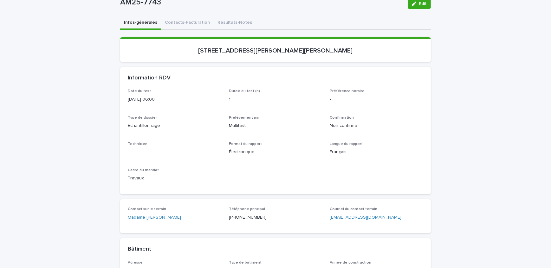
scroll to position [24, 0]
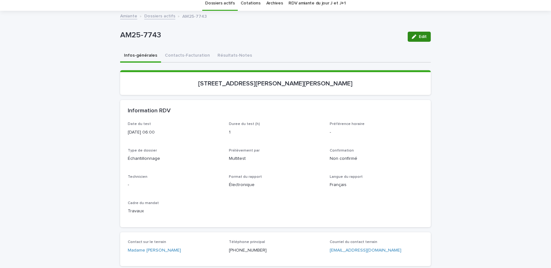
click at [424, 36] on span "Edit" at bounding box center [423, 37] width 8 height 4
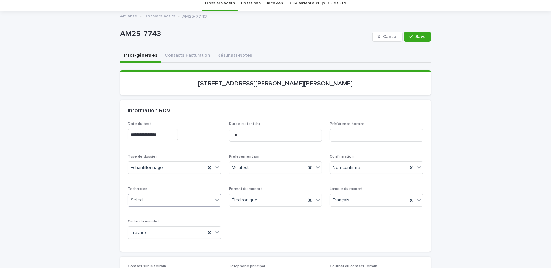
click at [171, 197] on div "Select..." at bounding box center [170, 200] width 85 height 10
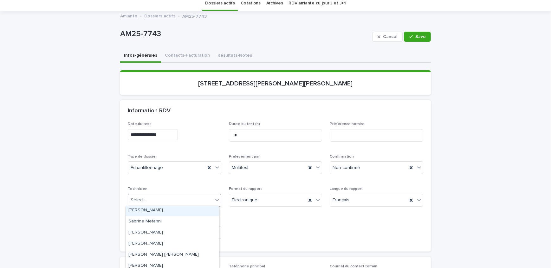
scroll to position [137, 0]
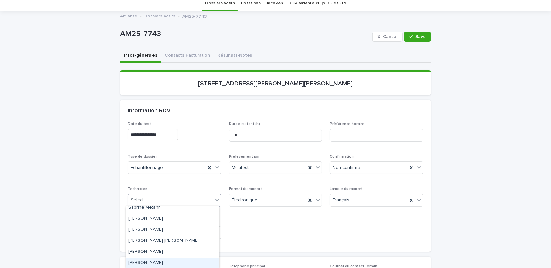
click at [152, 262] on div "[PERSON_NAME]" at bounding box center [172, 263] width 93 height 11
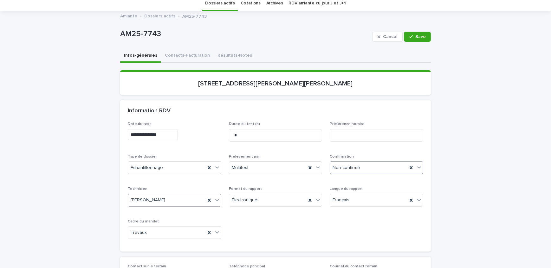
click at [363, 170] on div "Non confirmé" at bounding box center [368, 168] width 77 height 10
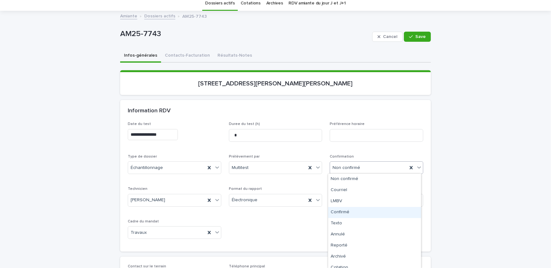
click at [356, 215] on div "Confirmé" at bounding box center [374, 212] width 93 height 11
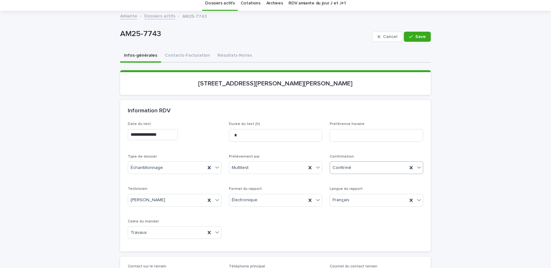
click at [177, 135] on input "**********" at bounding box center [153, 134] width 50 height 11
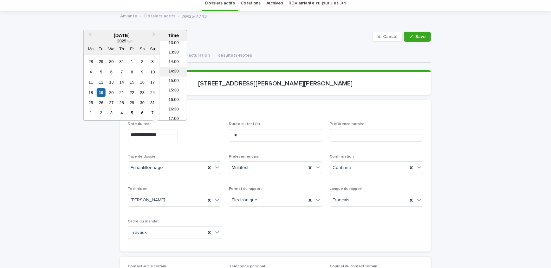
scroll to position [252, 0]
click at [178, 79] on li "15:00" at bounding box center [173, 79] width 27 height 10
type input "**********"
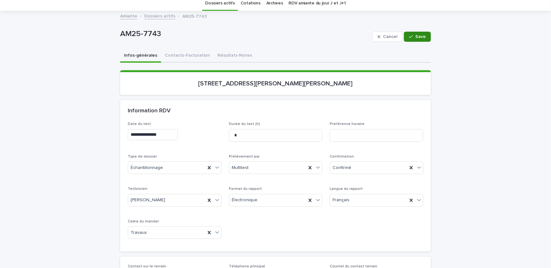
click at [418, 35] on span "Save" at bounding box center [420, 37] width 10 height 4
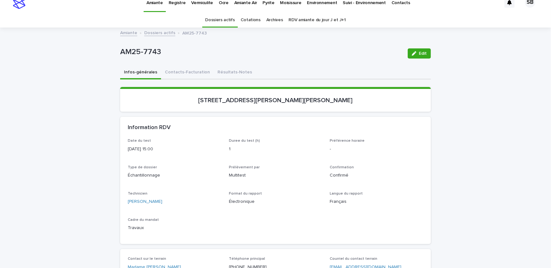
scroll to position [0, 0]
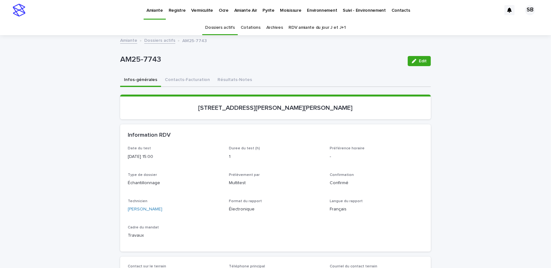
click at [163, 38] on link "Dossiers actifs" at bounding box center [159, 39] width 31 height 7
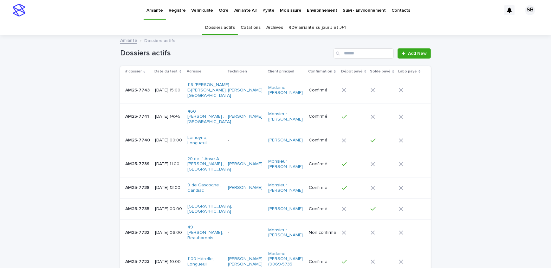
scroll to position [20, 0]
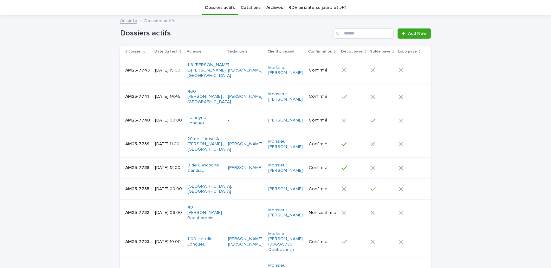
click at [55, 105] on div "Loading... Saving… Loading... Saving… Dossiers actifs Add New # dossier Date du…" at bounding box center [275, 230] width 551 height 428
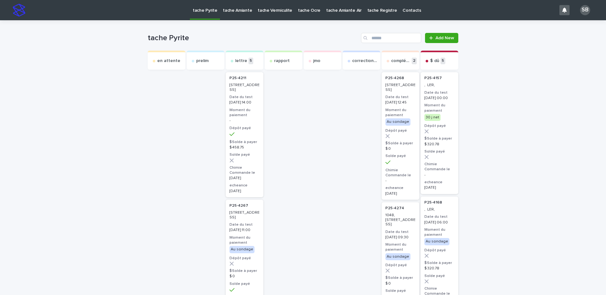
click at [238, 10] on p "tache Amiante" at bounding box center [237, 6] width 29 height 13
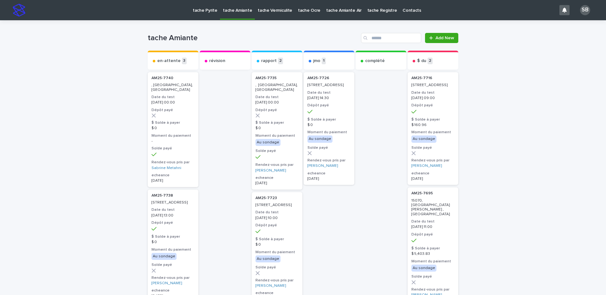
click at [277, 13] on p "tache Vermiculite" at bounding box center [275, 6] width 35 height 13
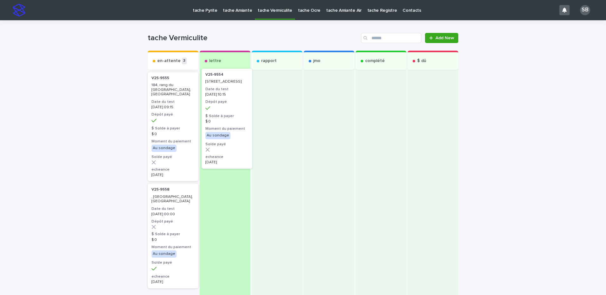
drag, startPoint x: 168, startPoint y: 129, endPoint x: 227, endPoint y: 125, distance: 59.4
click at [227, 125] on div "en-attente 3 V25-9554 109, rue des Flandres, Saint-Lambert Date du test 2025-08…" at bounding box center [303, 203] width 311 height 304
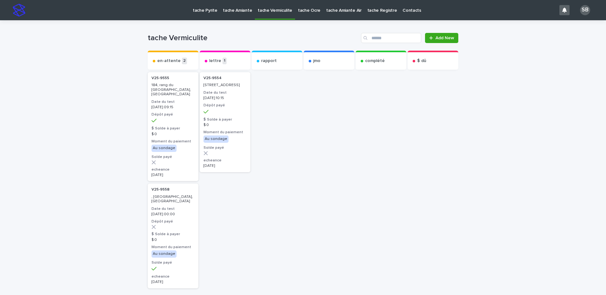
click at [242, 11] on p "tache Amiante" at bounding box center [237, 6] width 29 height 13
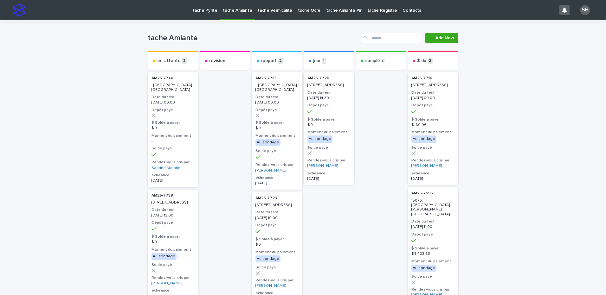
click at [301, 12] on p "tache Ocre" at bounding box center [309, 6] width 22 height 13
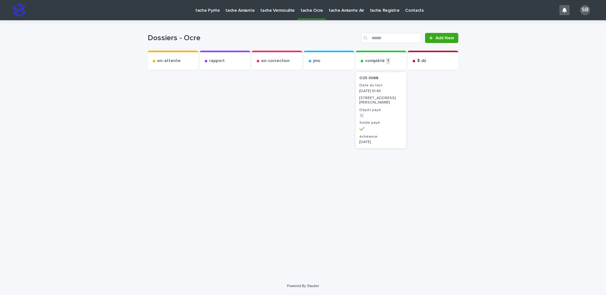
click at [214, 14] on link "tache Pyrite" at bounding box center [207, 10] width 30 height 20
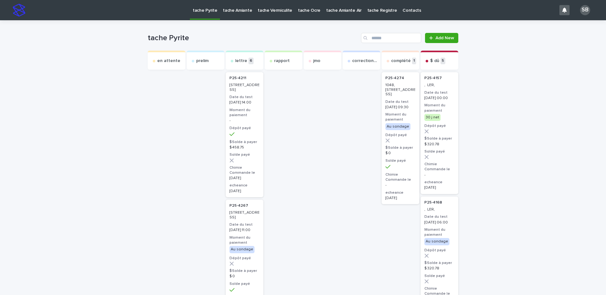
click at [284, 12] on p "tache Vermiculite" at bounding box center [275, 6] width 35 height 13
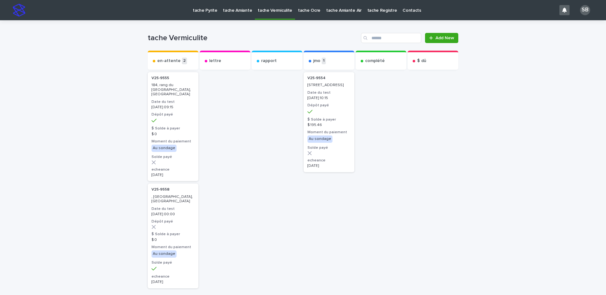
click at [255, 11] on div "tache Vermiculite" at bounding box center [275, 6] width 40 height 13
click at [239, 12] on p "tache Amiante" at bounding box center [237, 6] width 29 height 13
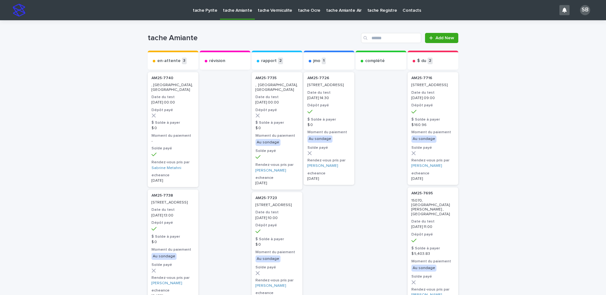
click at [211, 9] on p "tache Pyrite" at bounding box center [205, 6] width 24 height 13
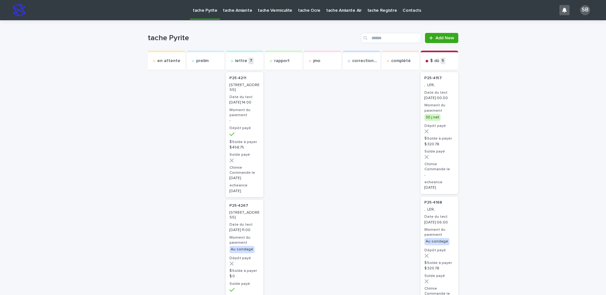
click at [260, 10] on p "tache Vermiculite" at bounding box center [275, 6] width 35 height 13
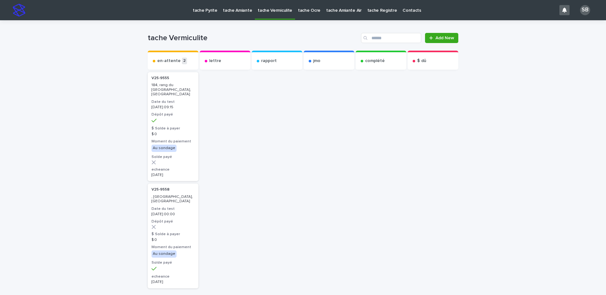
click at [202, 15] on link "tache Pyrite" at bounding box center [205, 10] width 30 height 20
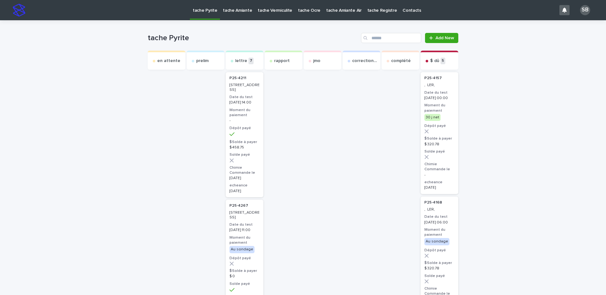
click at [279, 15] on link "tache Vermiculite" at bounding box center [275, 10] width 40 height 20
